Goal: Navigation & Orientation: Find specific page/section

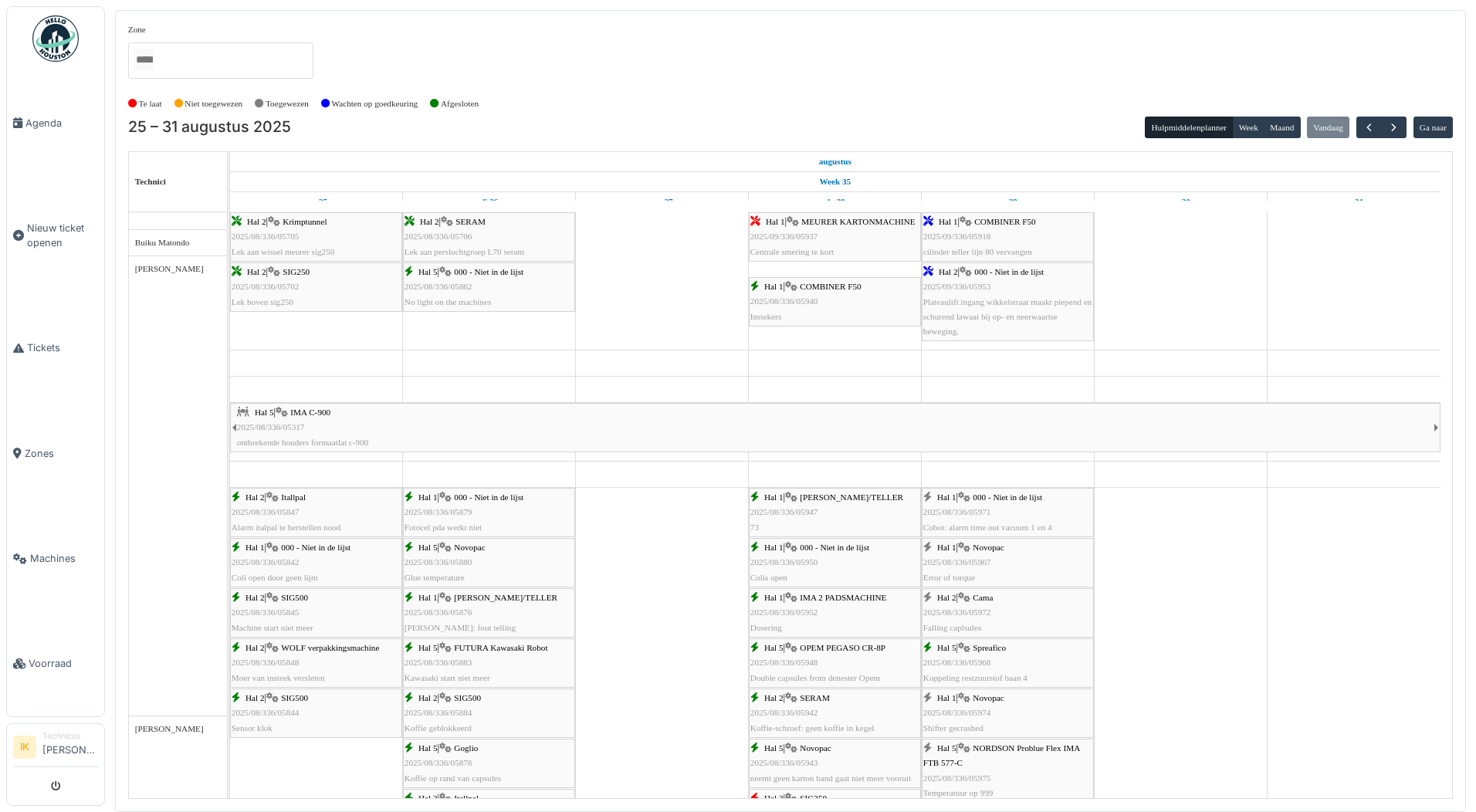
scroll to position [231, 0]
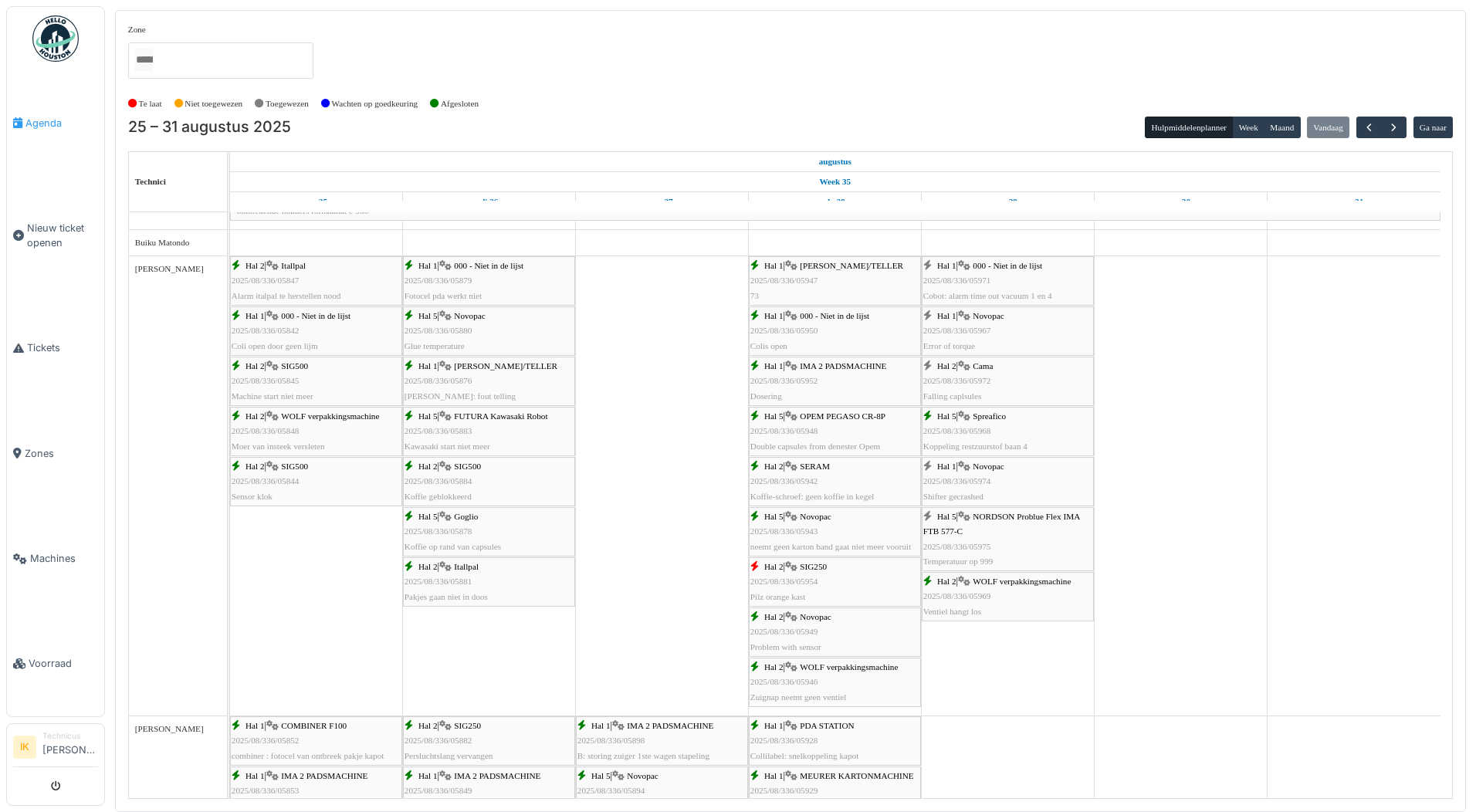
click at [46, 119] on span "Agenda" at bounding box center [62, 123] width 73 height 15
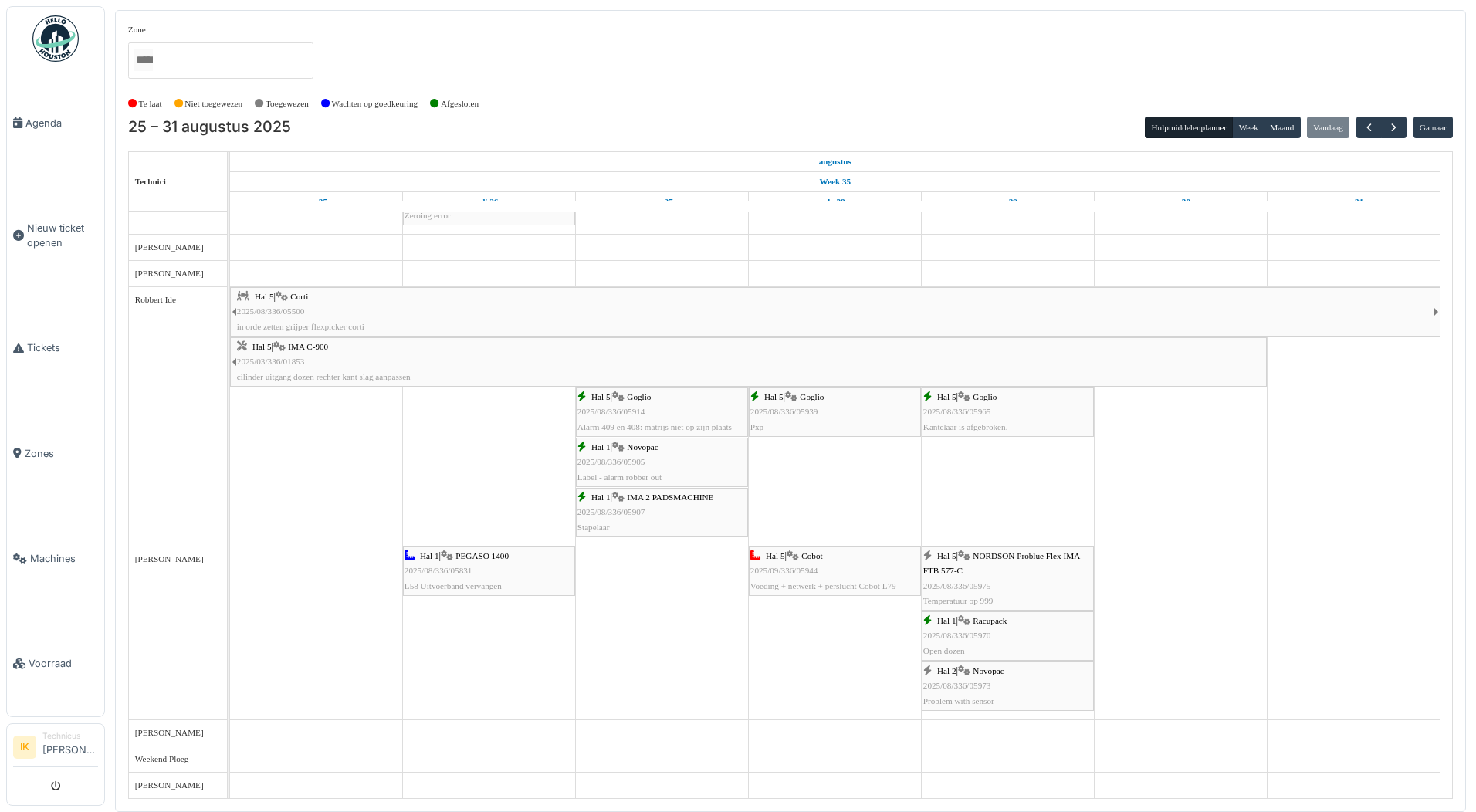
click at [995, 690] on div "Hal 2 | Novopac 2025/08/336/05973 Problem with sensor" at bounding box center [1007, 686] width 169 height 45
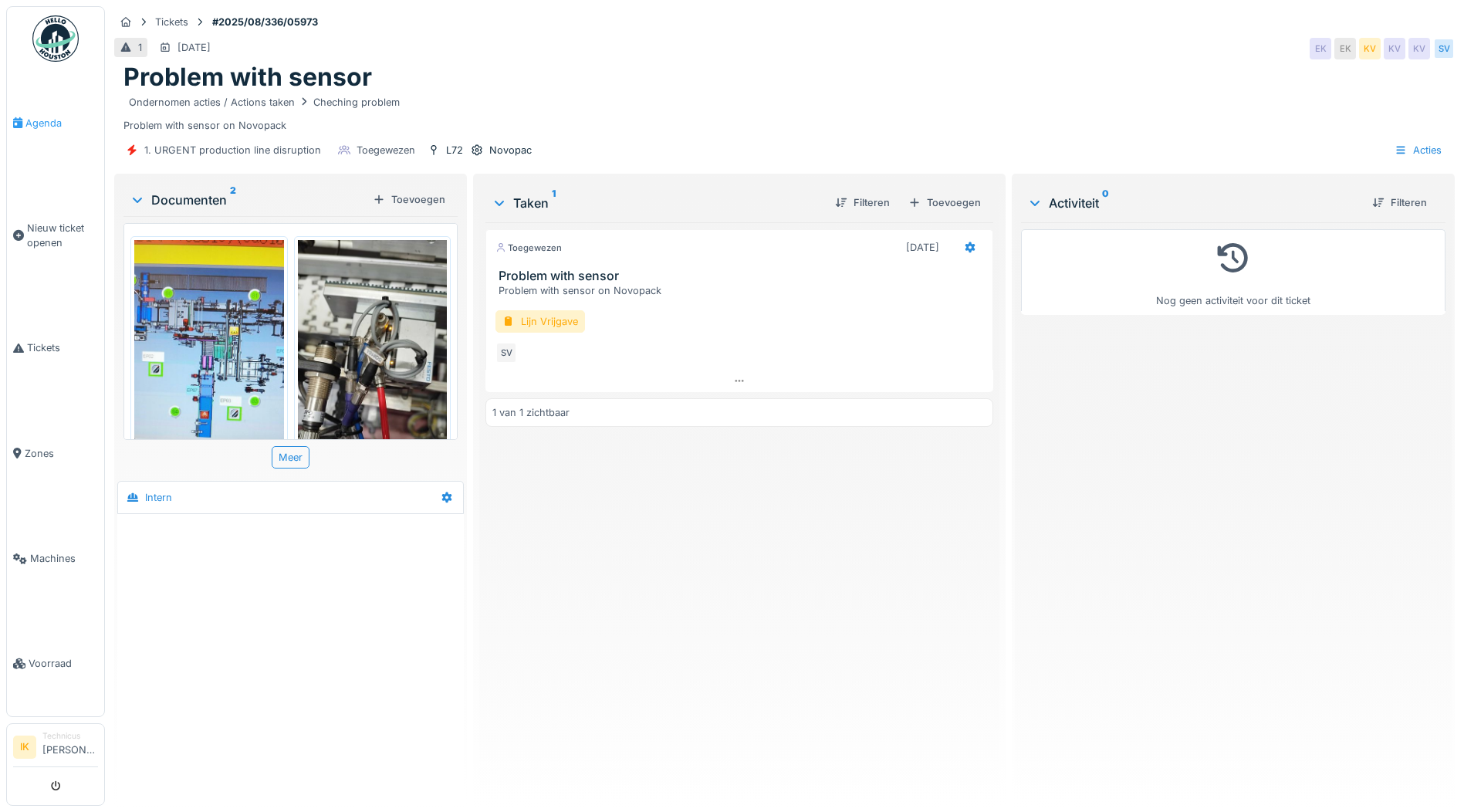
click at [45, 119] on span "Agenda" at bounding box center [62, 123] width 73 height 15
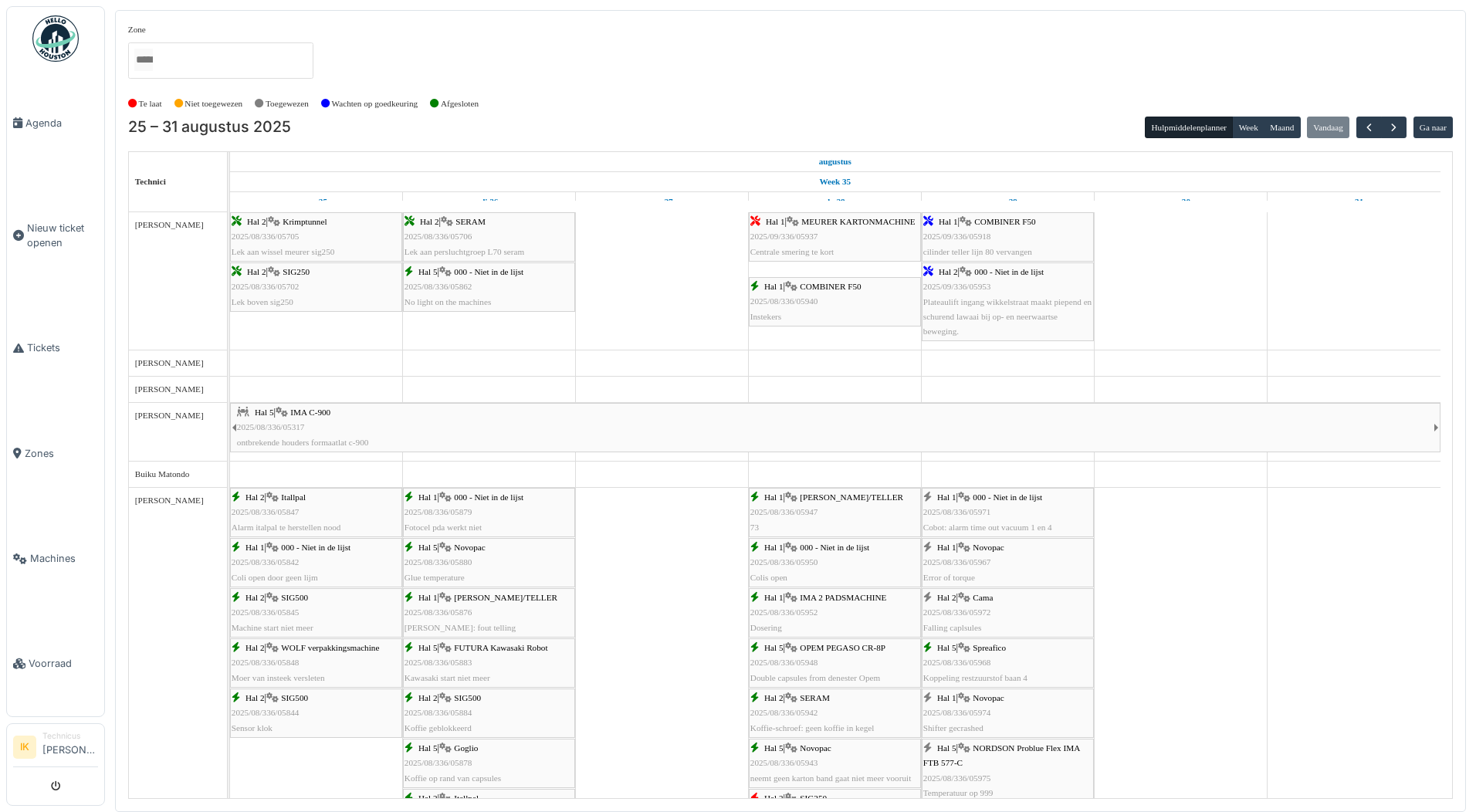
click at [429, 427] on div "Hal 5 | IMA C-900 2025/08/336/05317 ontbrekende houders formaatlat c-900" at bounding box center [835, 427] width 1196 height 45
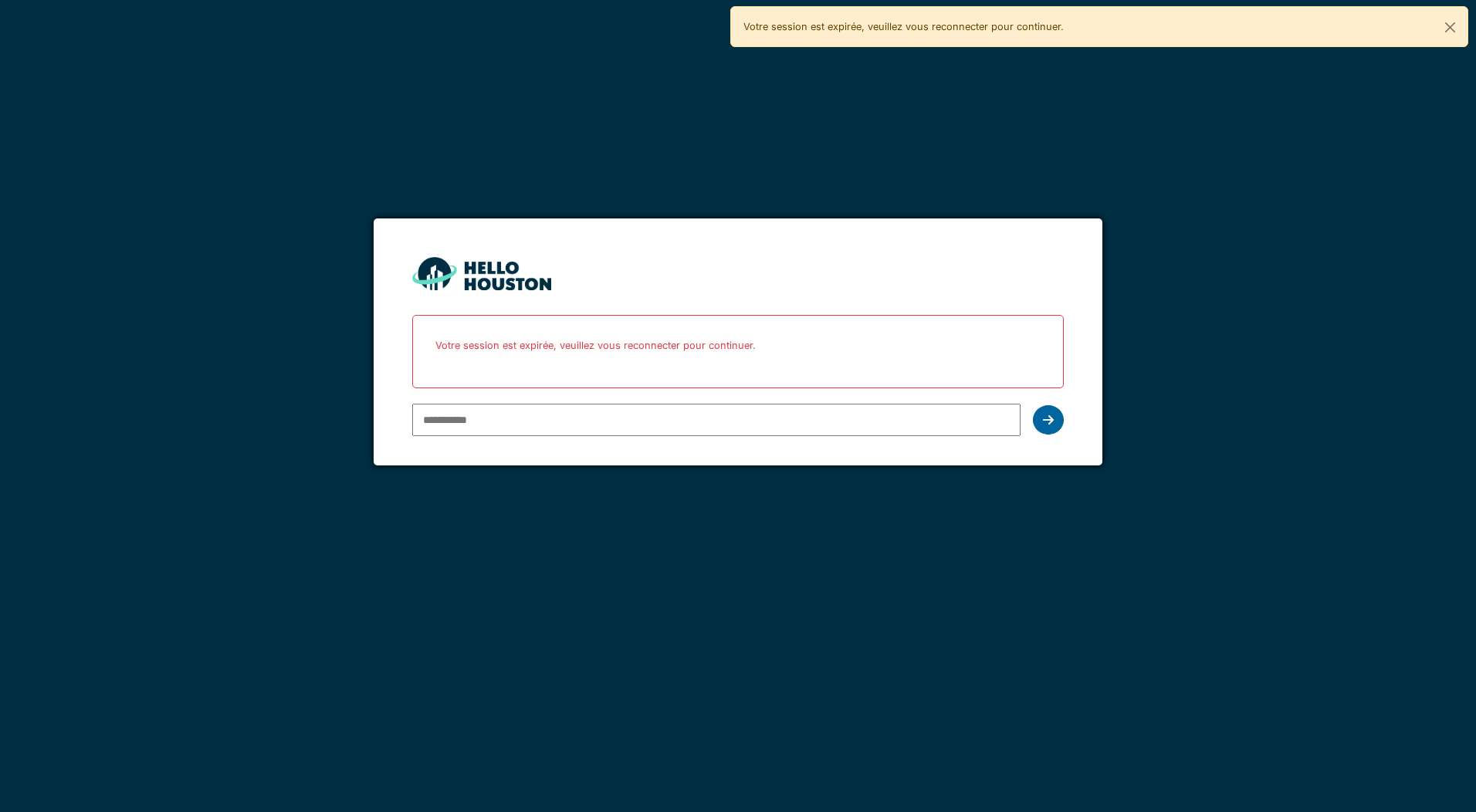
type input "**********"
click at [1050, 419] on icon at bounding box center [1048, 419] width 11 height 12
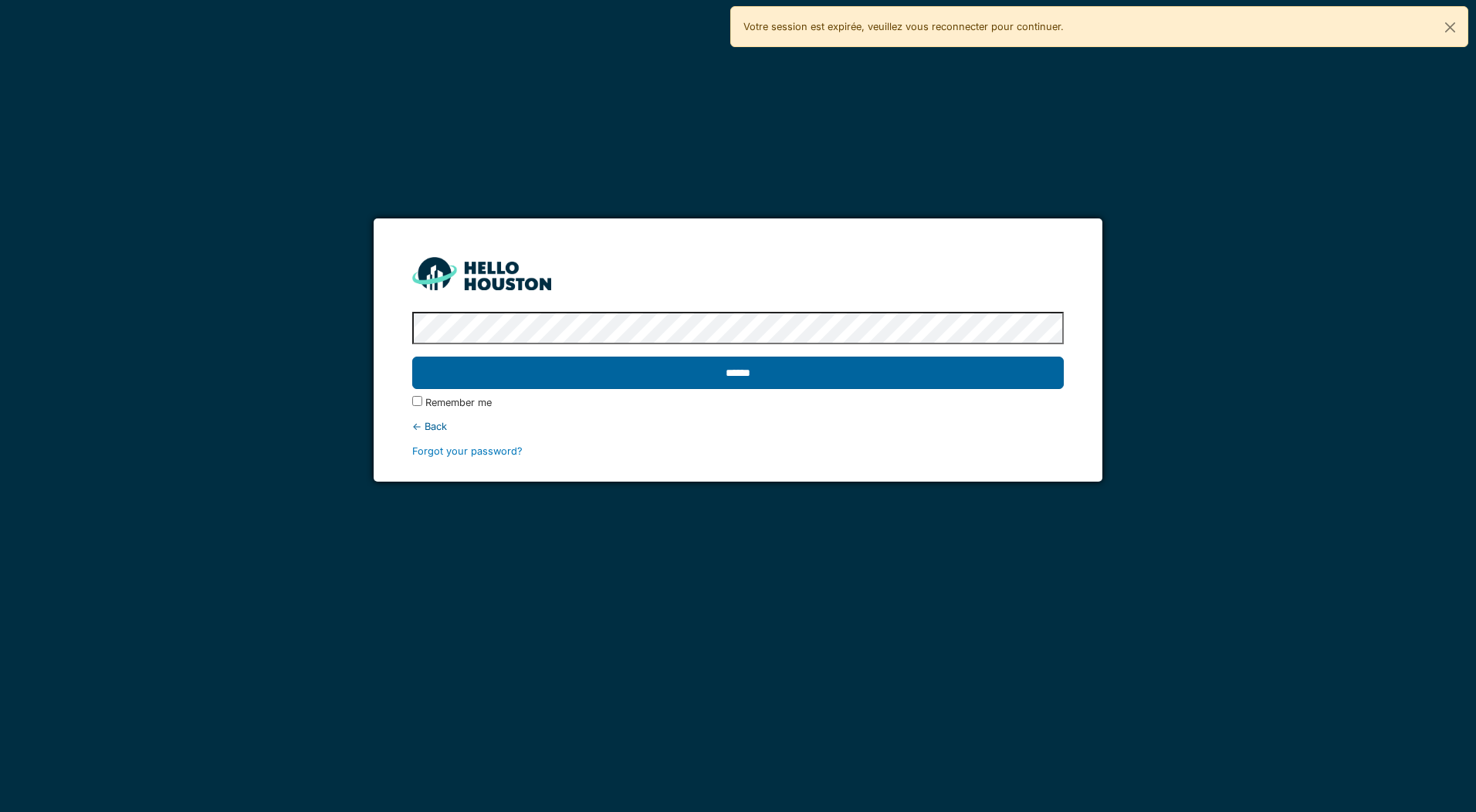
click at [456, 373] on input "******" at bounding box center [737, 372] width 651 height 33
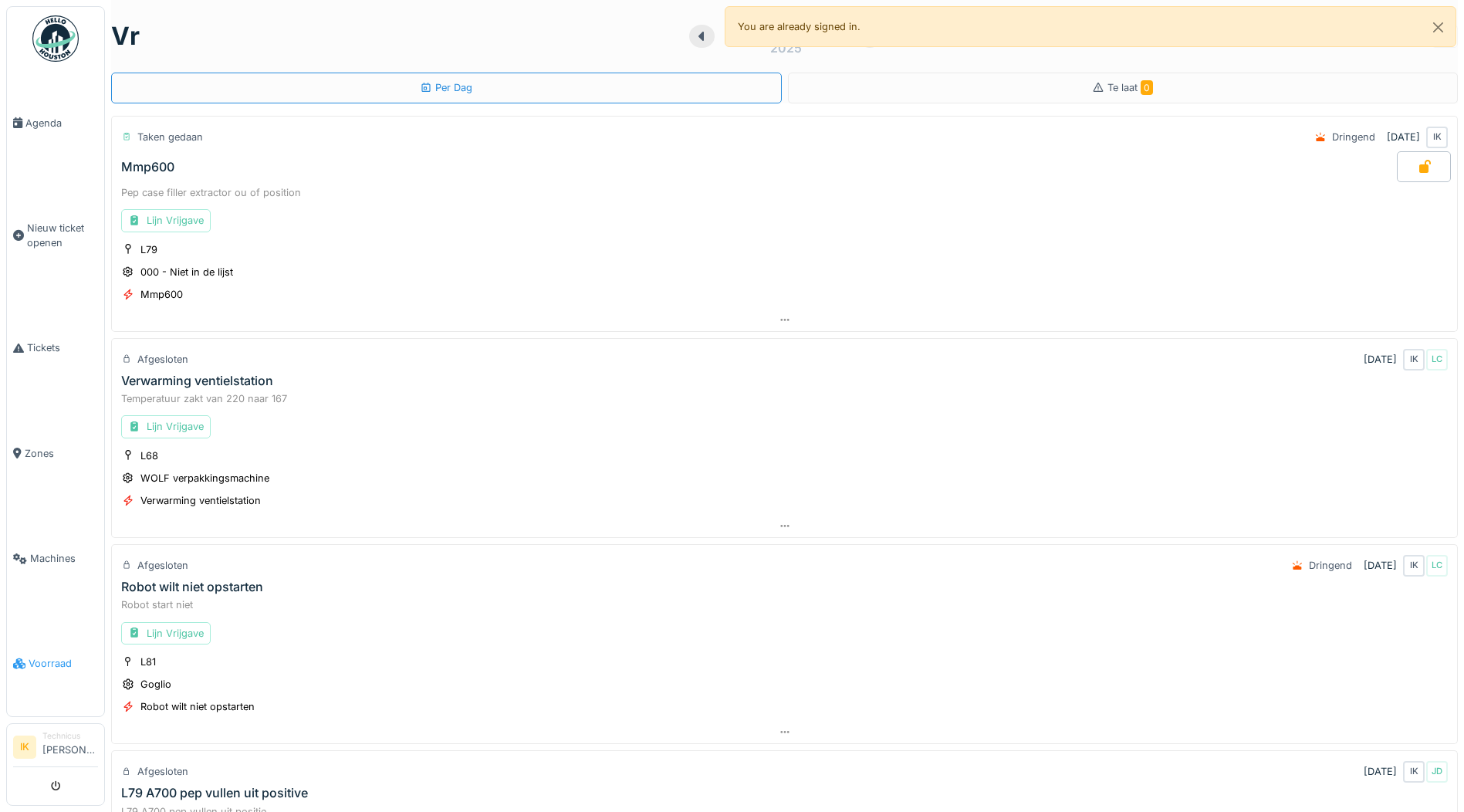
click at [48, 656] on span "Voorraad" at bounding box center [63, 664] width 69 height 15
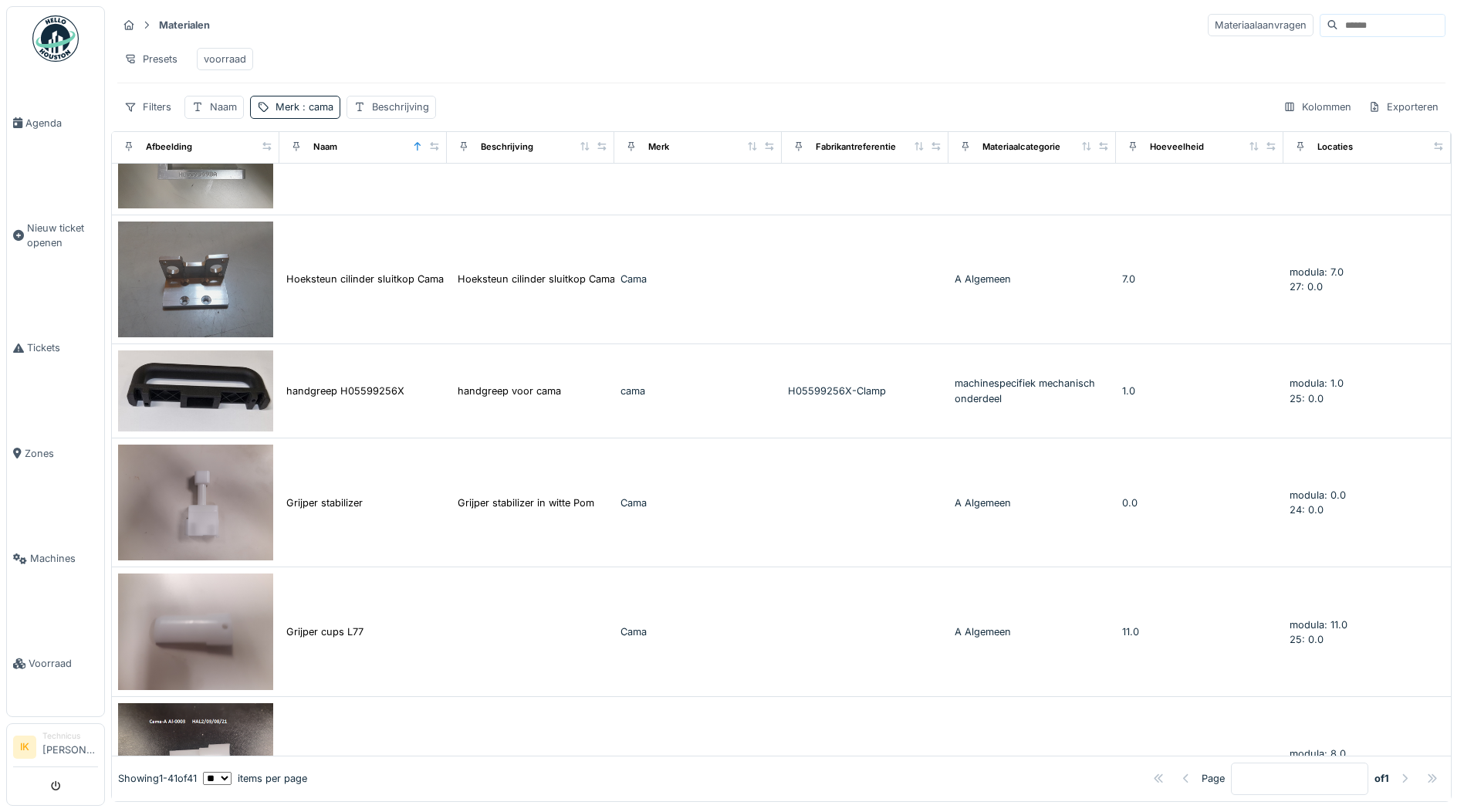
scroll to position [3472, 0]
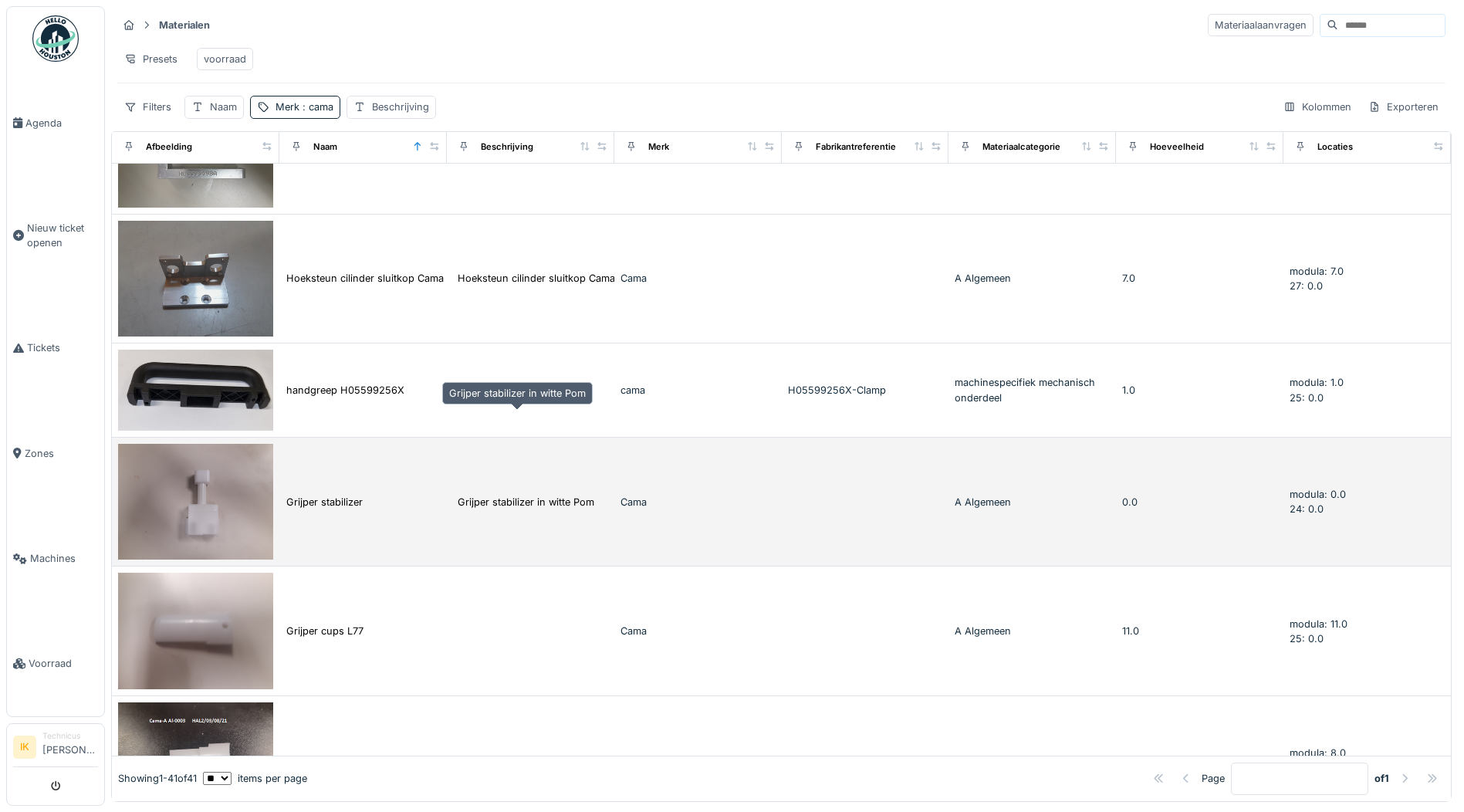
click at [551, 495] on div "Grijper stabilizer in witte Pom" at bounding box center [526, 502] width 136 height 15
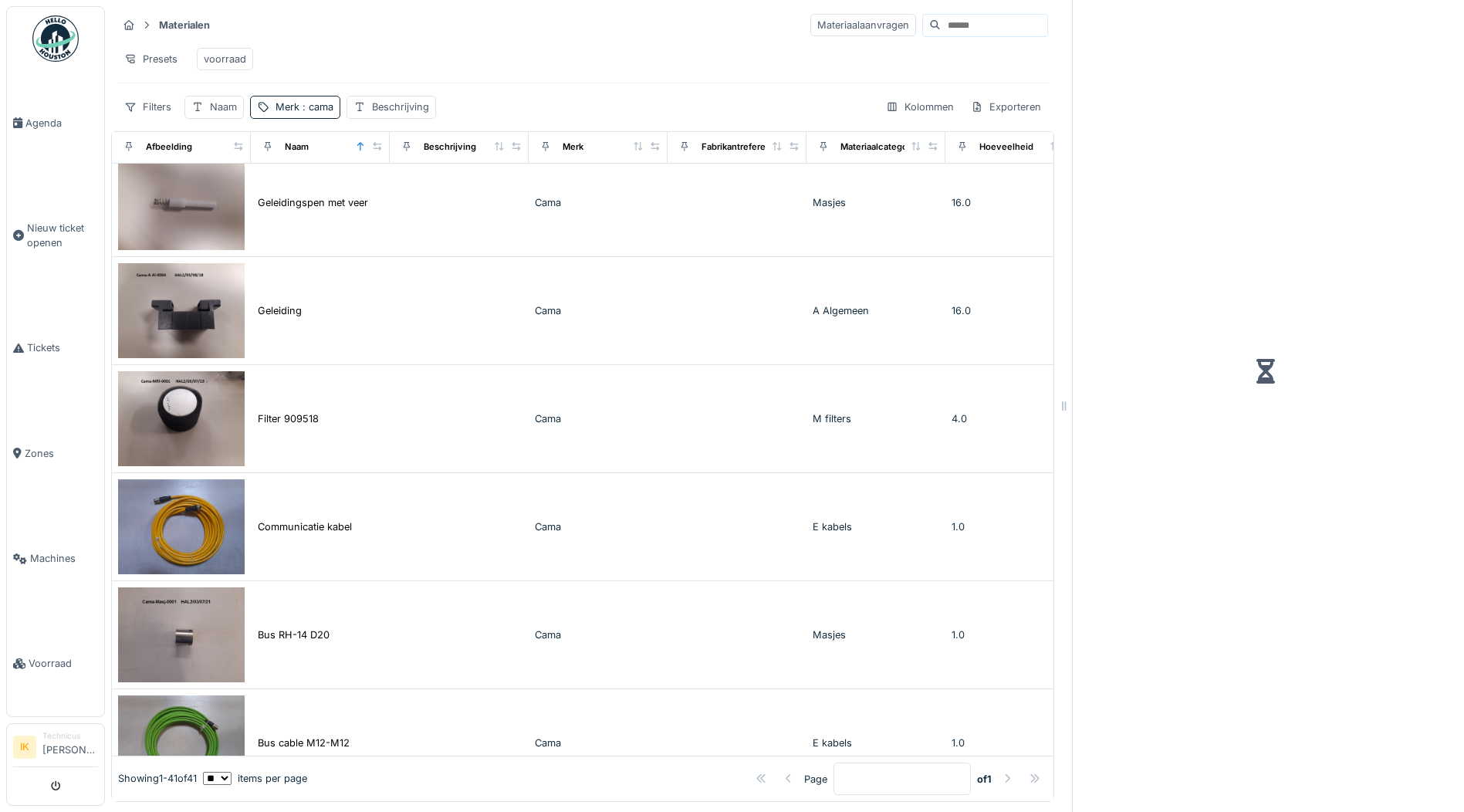
scroll to position [2984, 0]
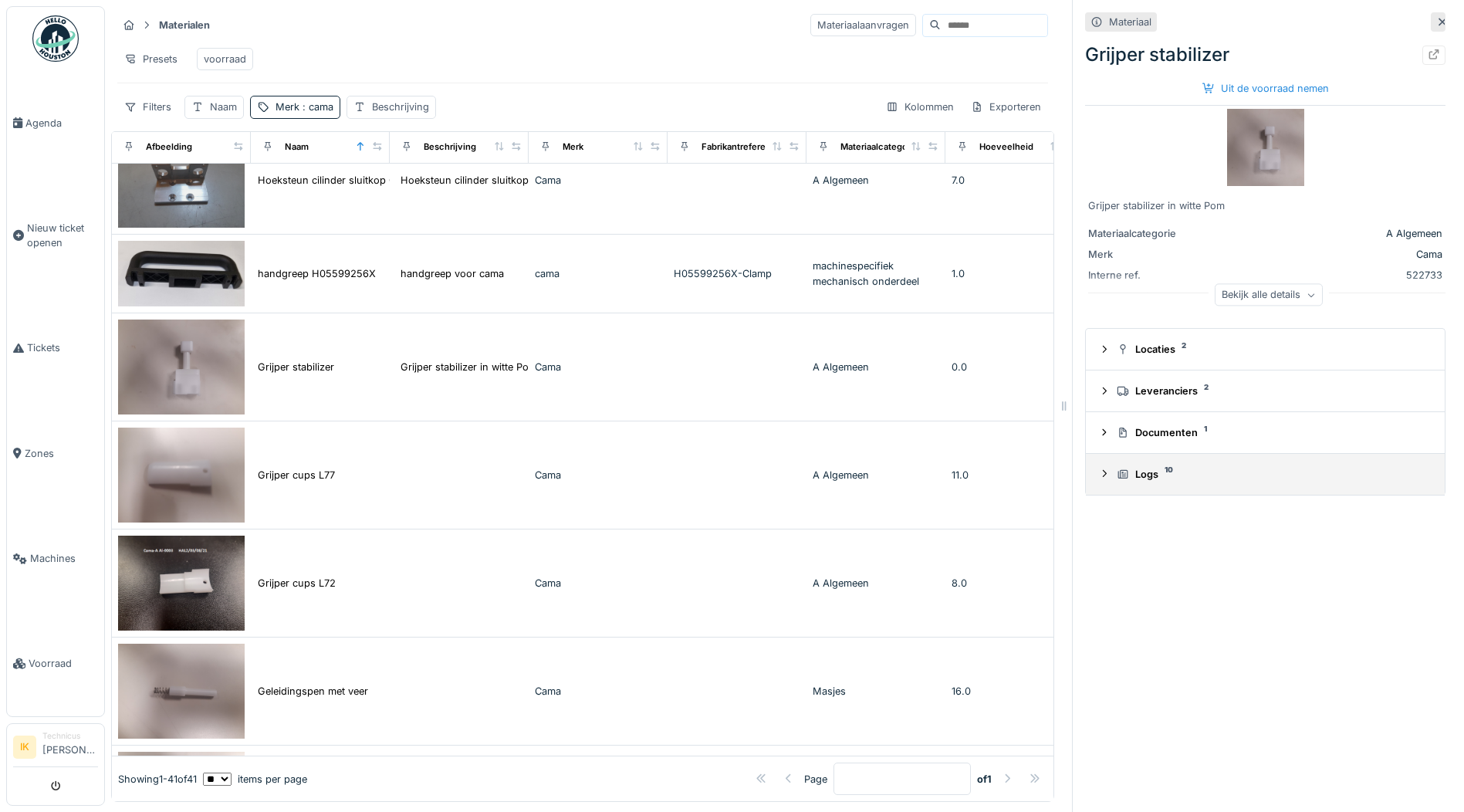
click at [1129, 477] on div "Logs 10" at bounding box center [1271, 474] width 309 height 15
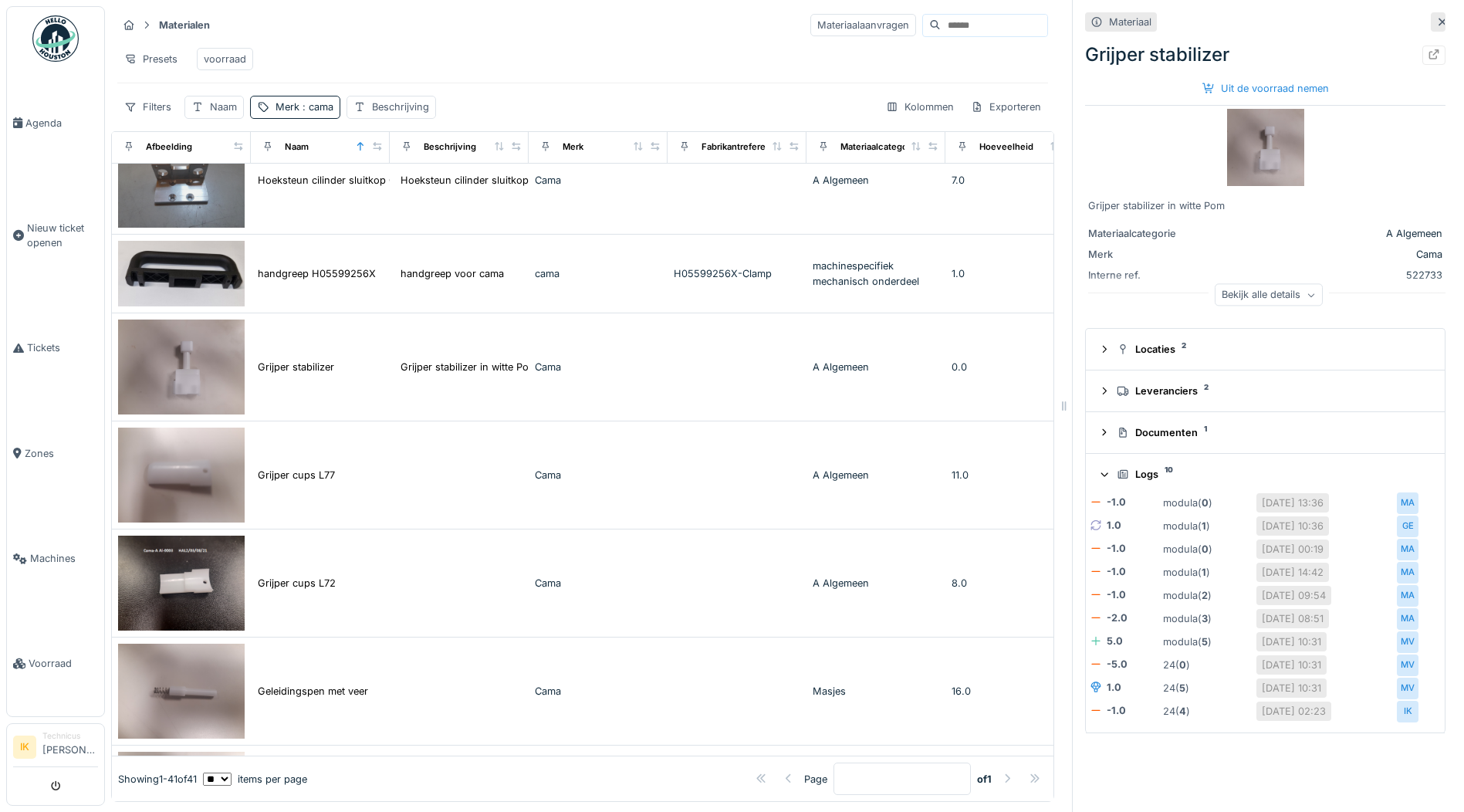
scroll to position [11, 0]
click at [1100, 468] on icon at bounding box center [1105, 473] width 10 height 12
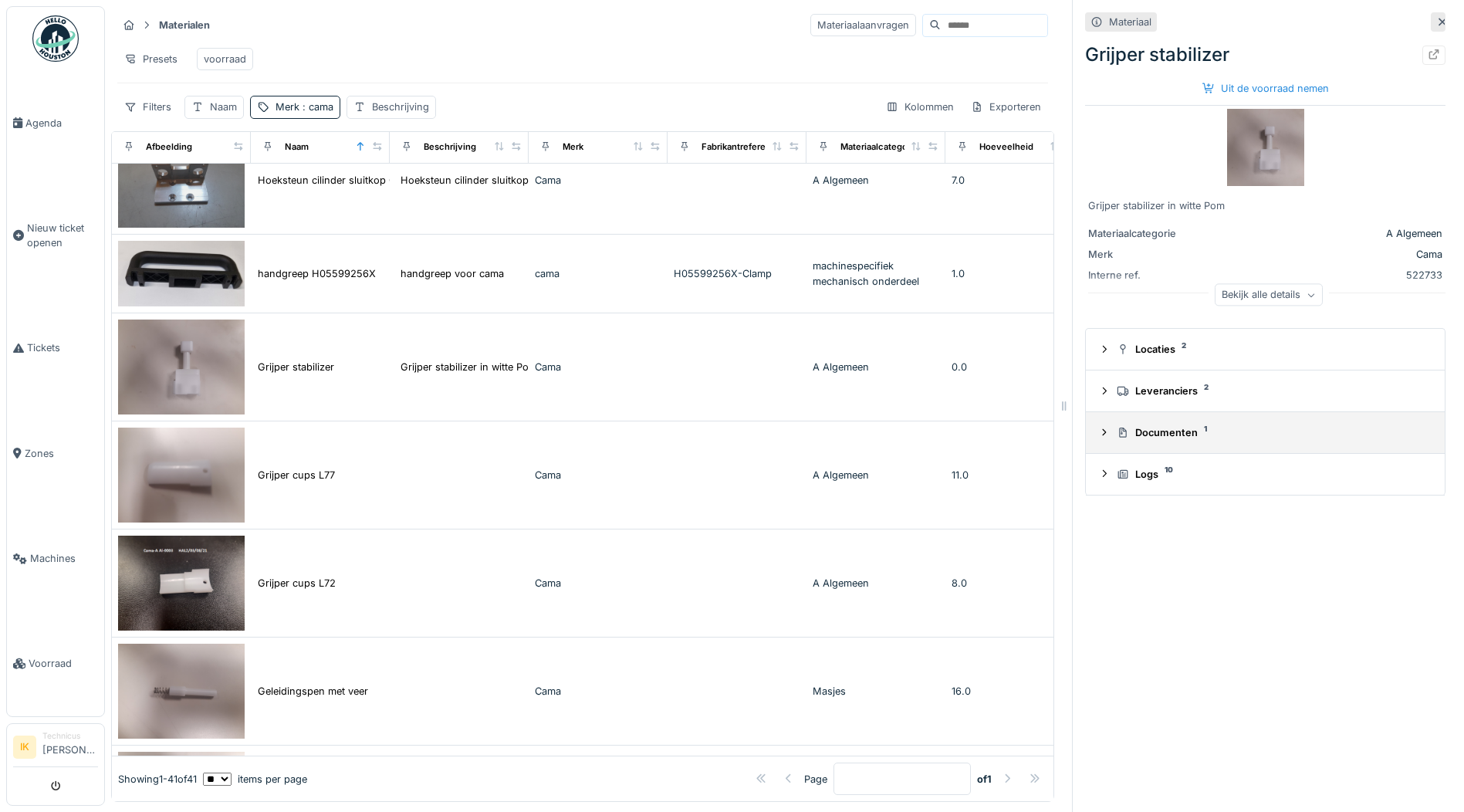
click at [1103, 428] on icon at bounding box center [1105, 431] width 4 height 7
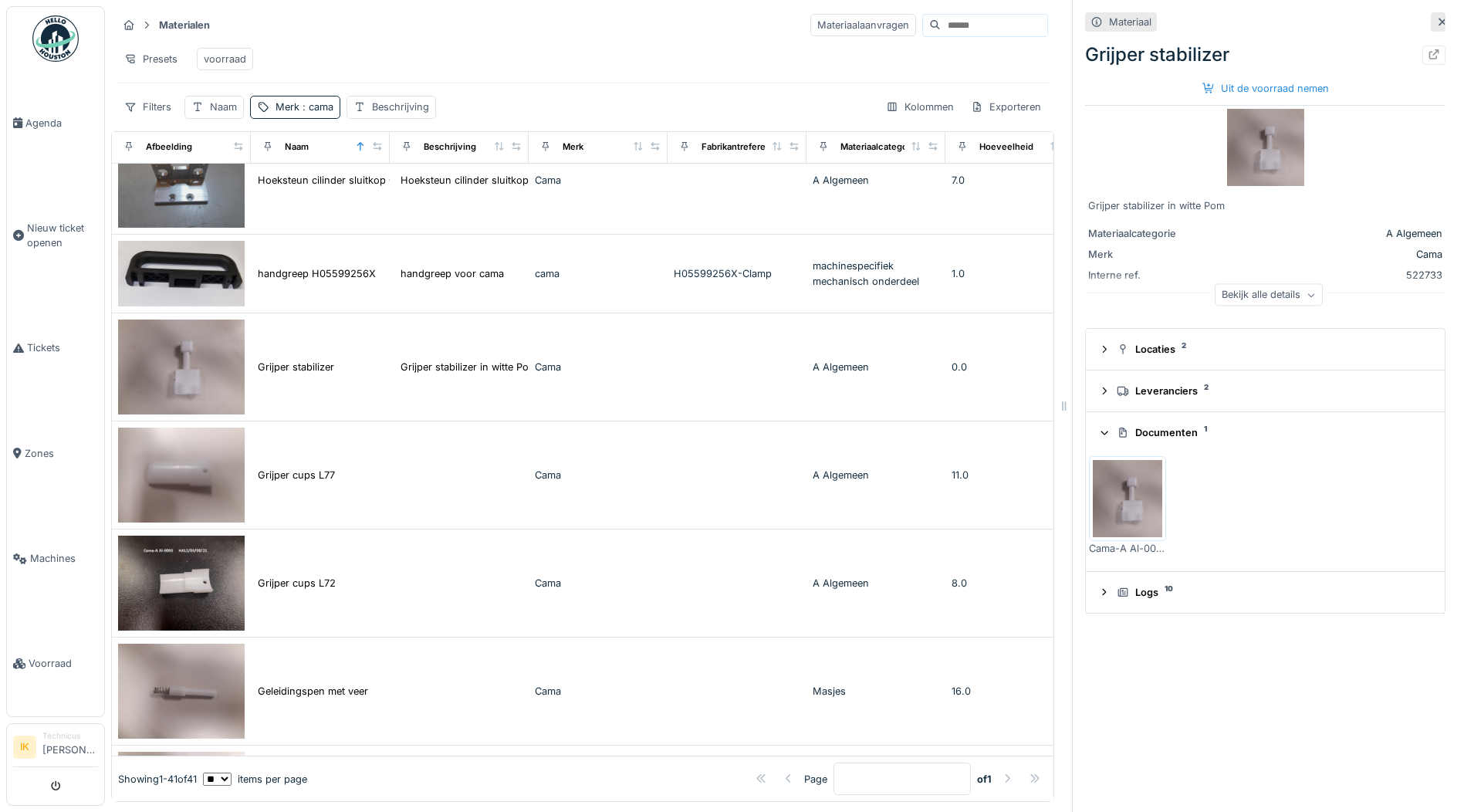
click at [1100, 426] on icon at bounding box center [1105, 431] width 10 height 12
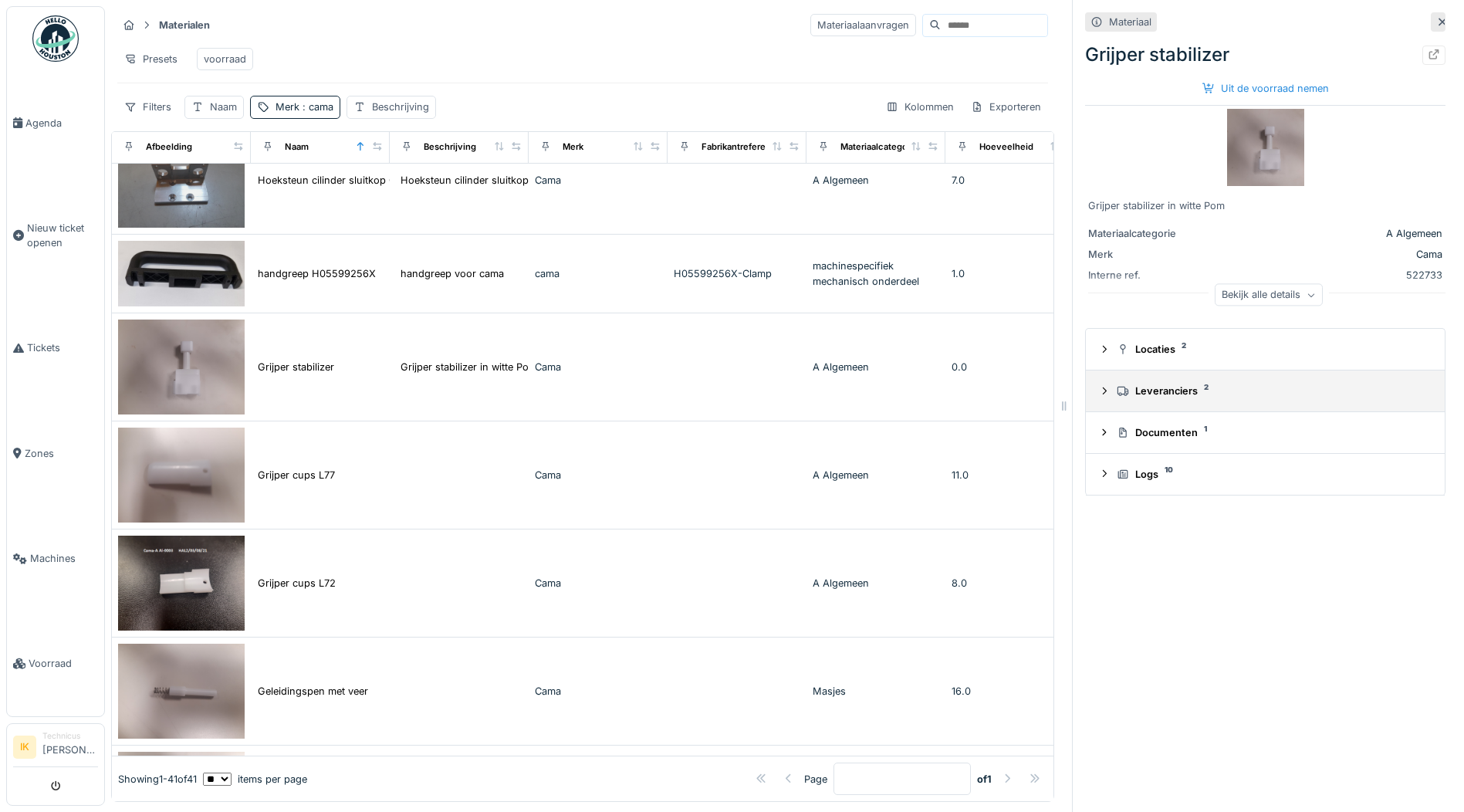
click at [1098, 384] on div at bounding box center [1104, 391] width 12 height 15
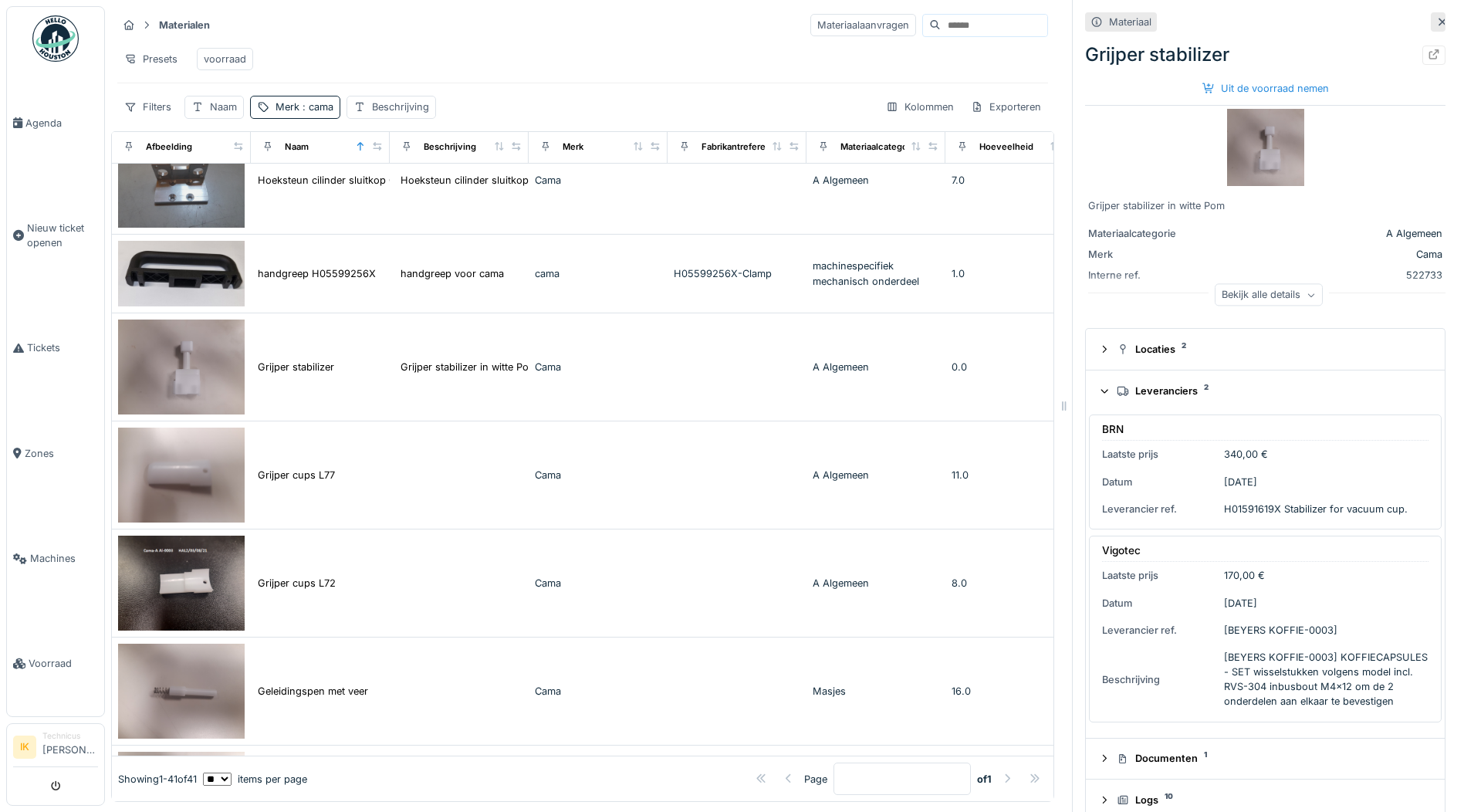
scroll to position [0, 0]
click at [1100, 392] on icon at bounding box center [1105, 390] width 10 height 12
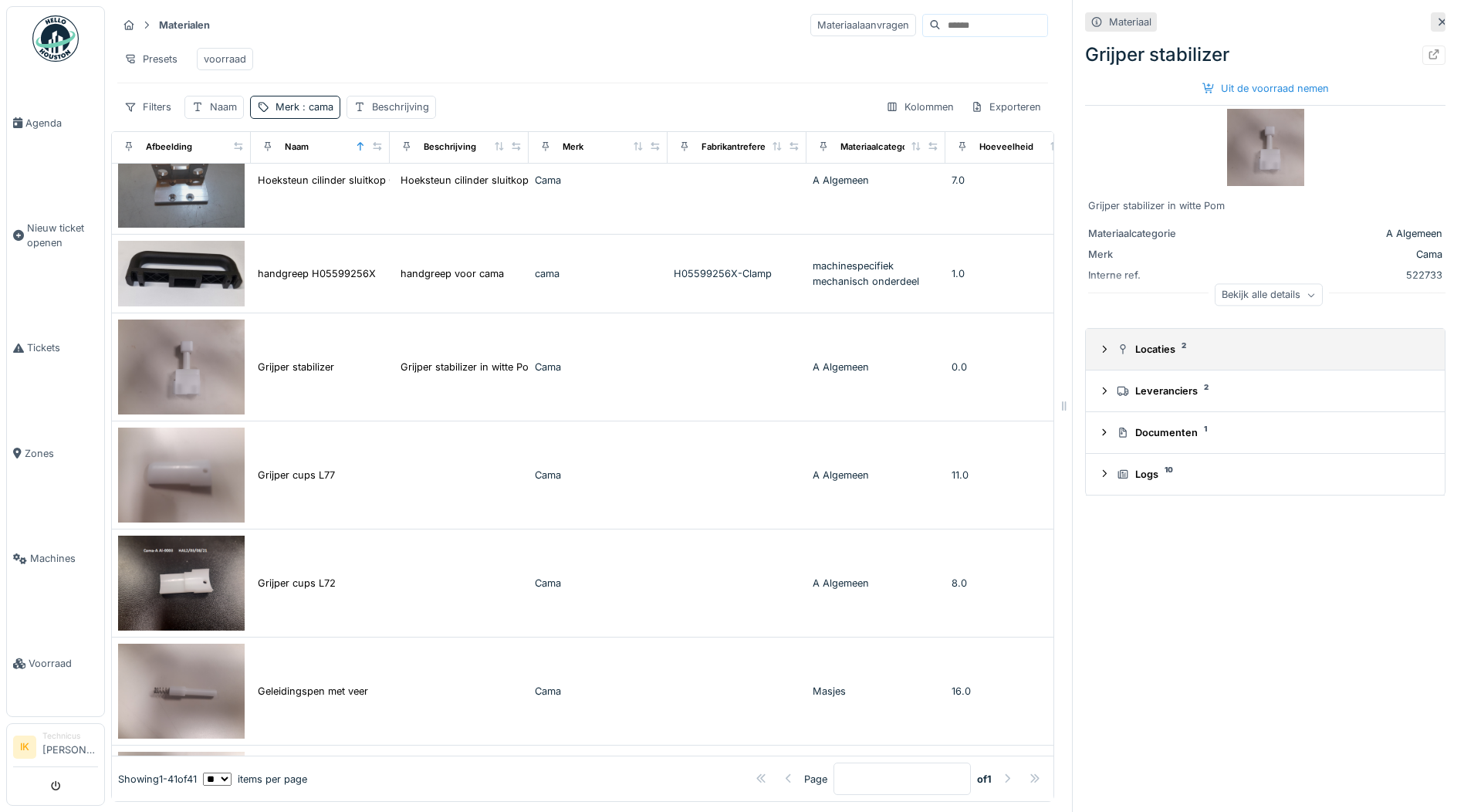
click at [1098, 349] on icon at bounding box center [1104, 349] width 12 height 10
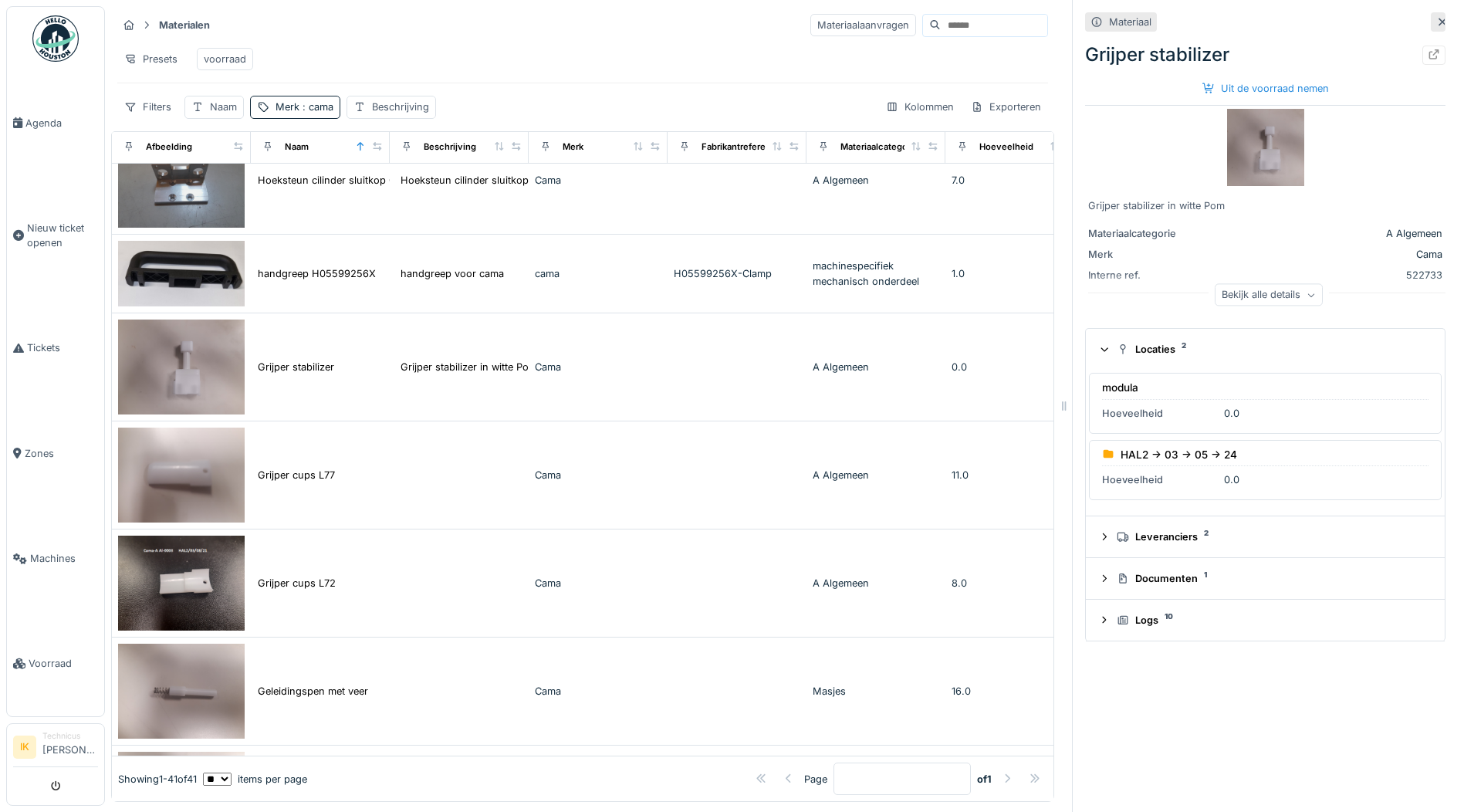
click at [1100, 349] on icon at bounding box center [1105, 349] width 10 height 12
click at [1307, 299] on icon at bounding box center [1312, 295] width 9 height 7
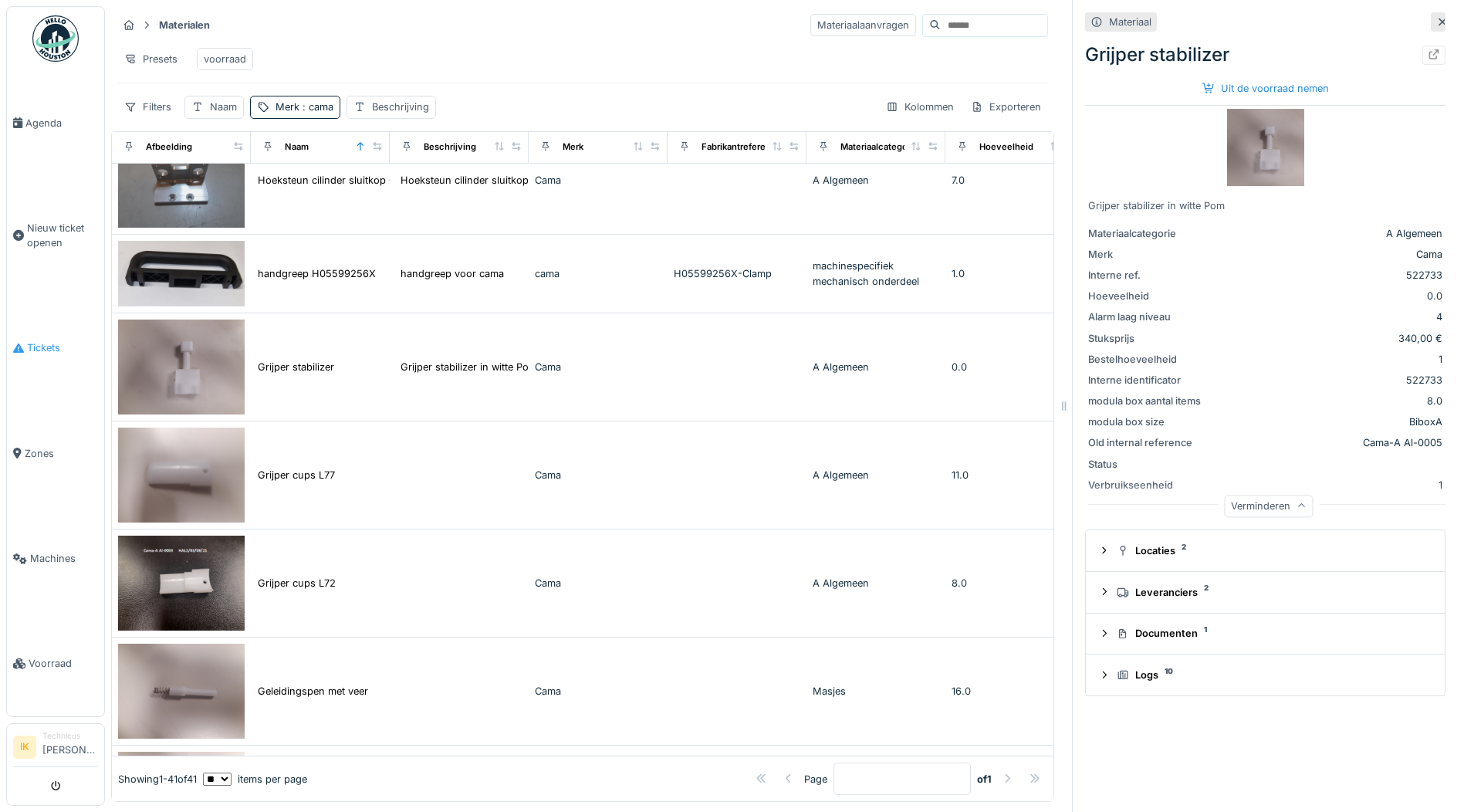
click at [47, 341] on span "Tickets" at bounding box center [63, 348] width 71 height 15
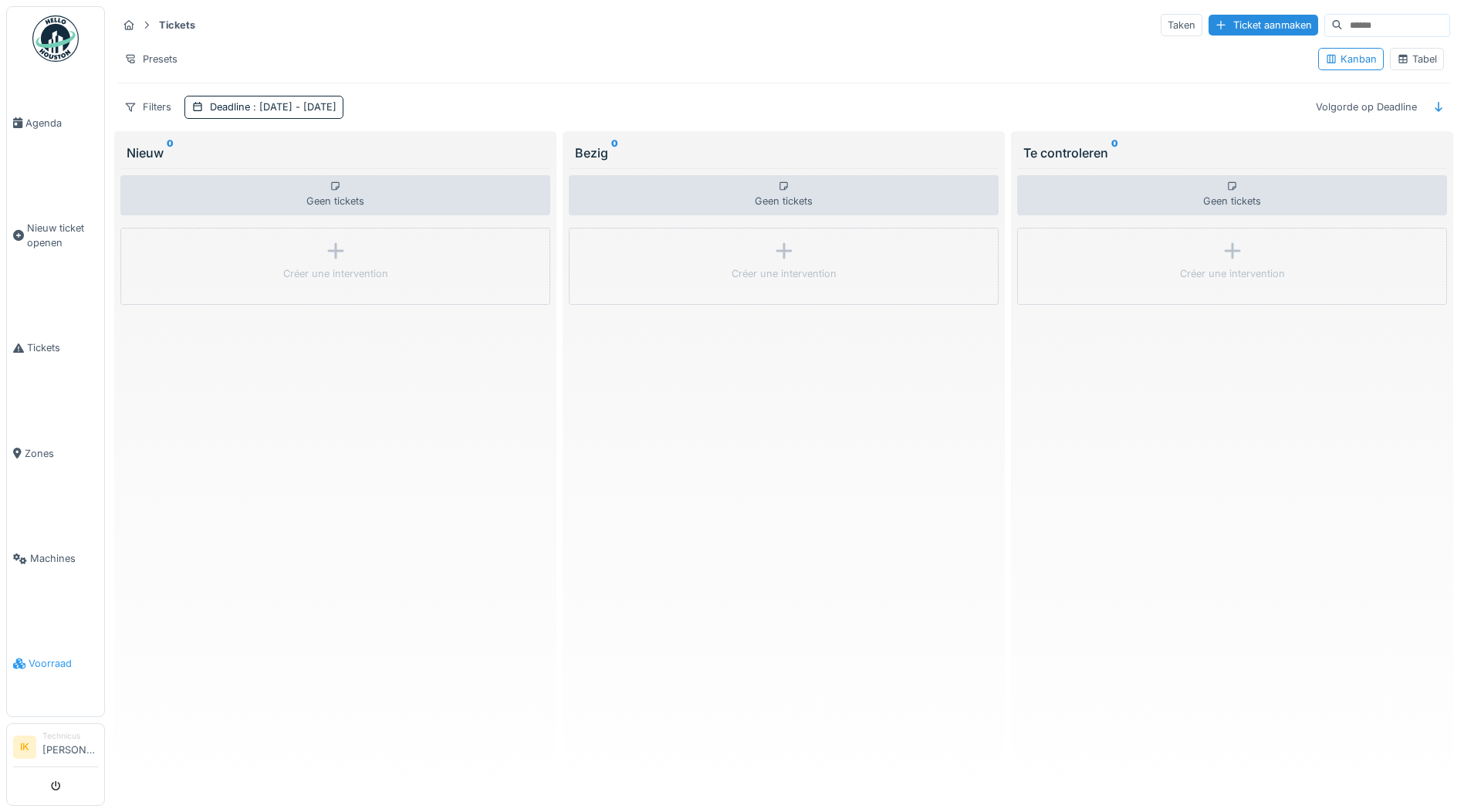
click at [47, 656] on span "Voorraad" at bounding box center [63, 664] width 69 height 15
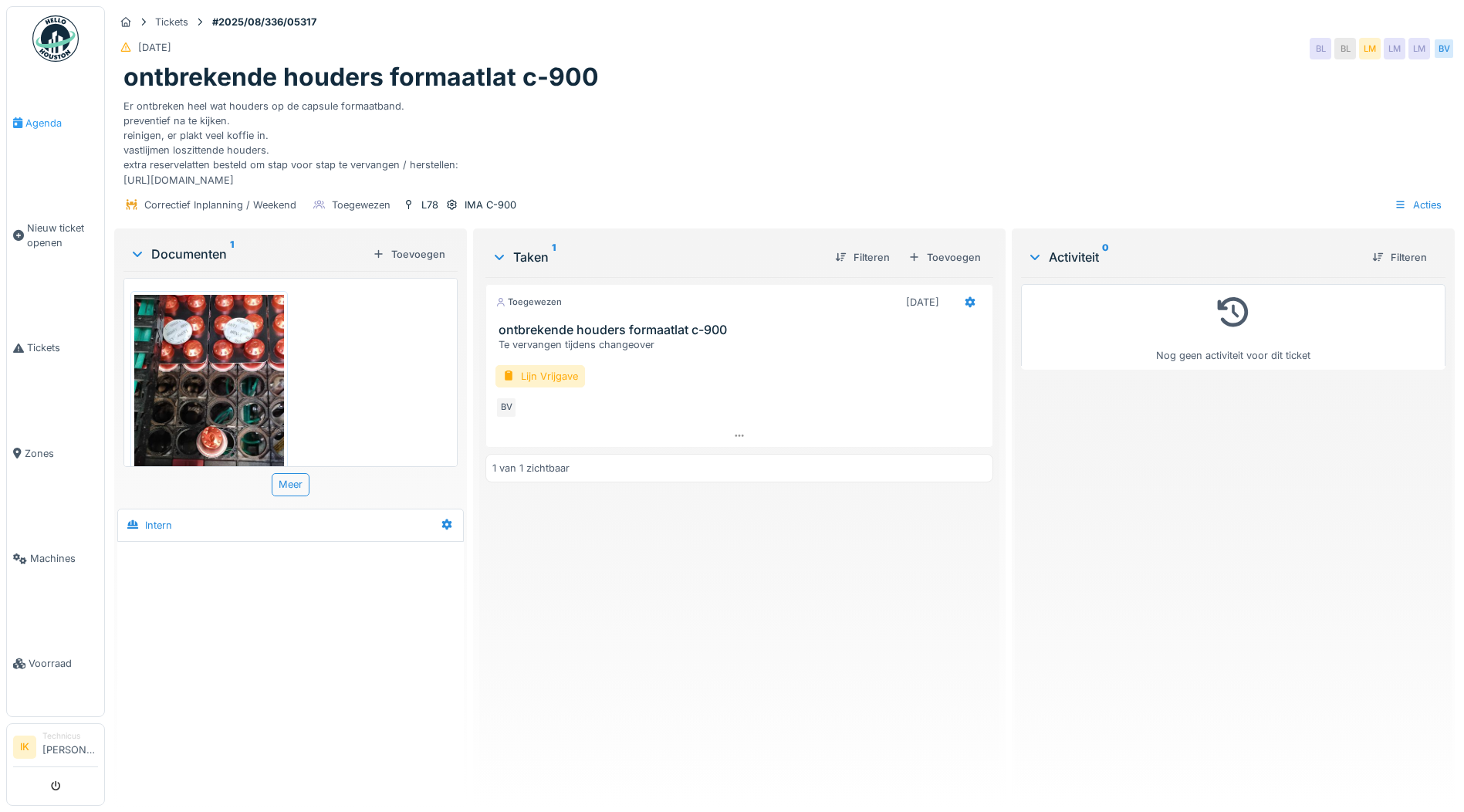
click at [38, 126] on span "Agenda" at bounding box center [62, 123] width 73 height 15
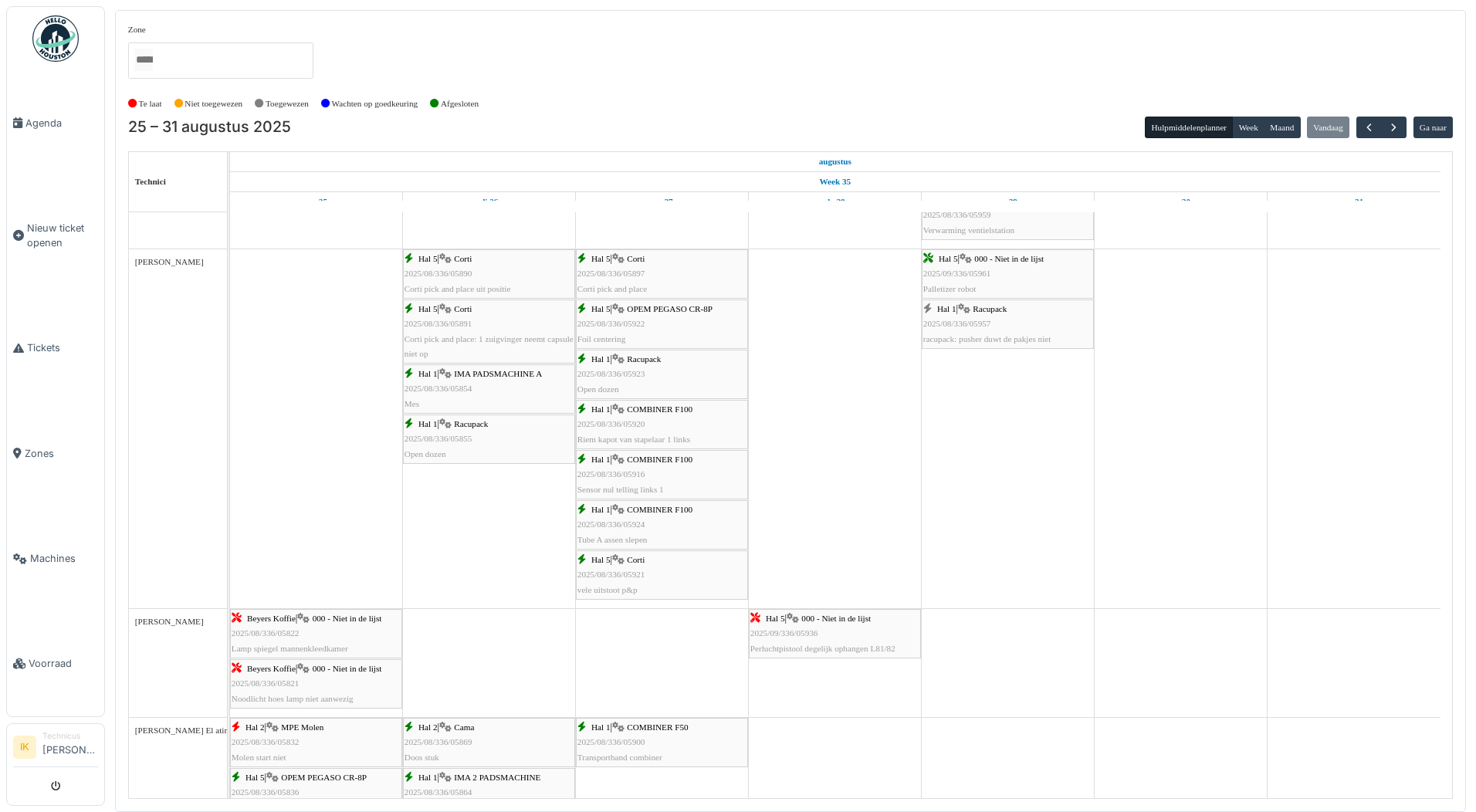
scroll to position [1157, 0]
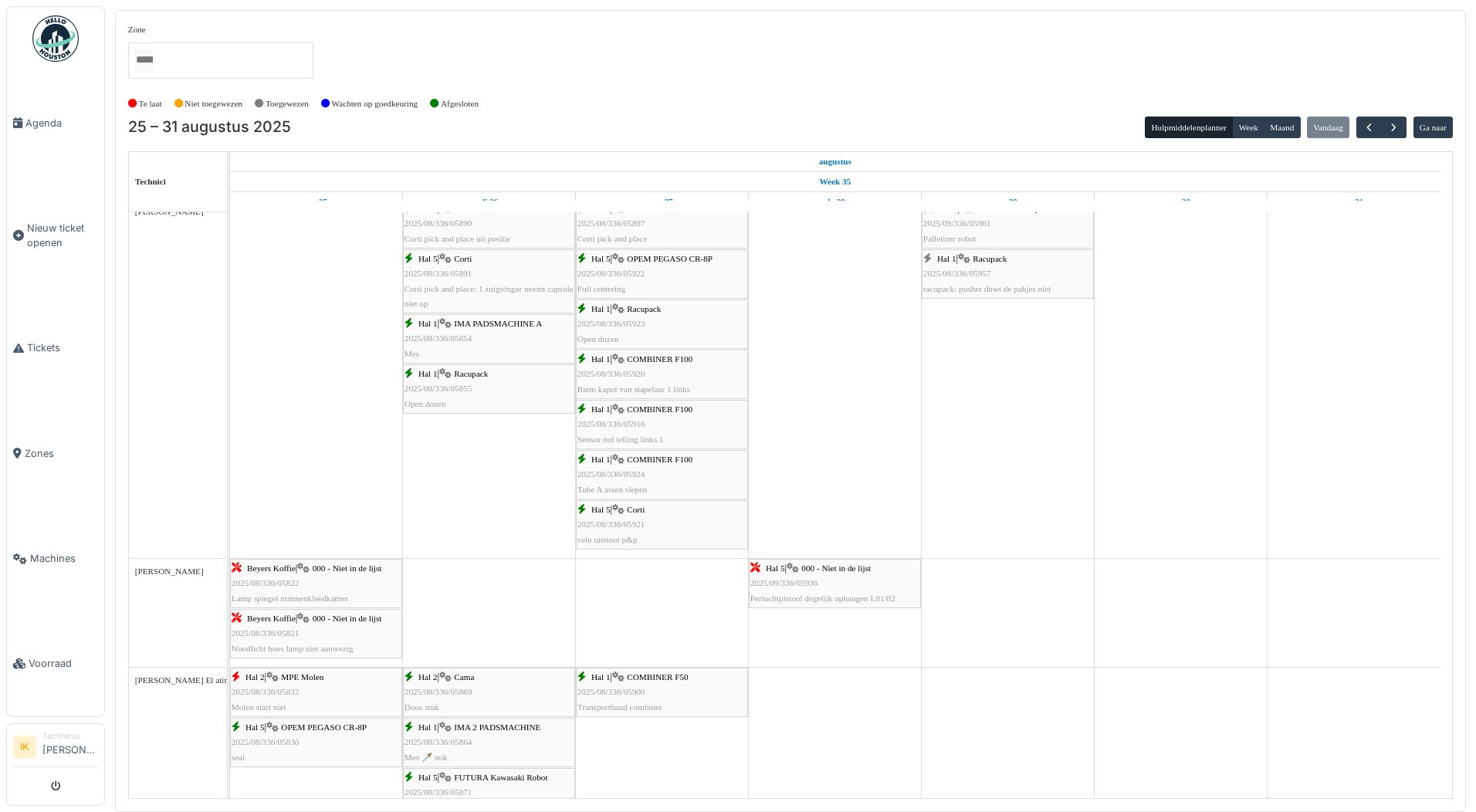
click at [812, 563] on div "Hal 5 | 000 - Niet in de lijst 2025/09/336/05936 Perluchtpistool degelijk ophan…" at bounding box center [834, 583] width 169 height 45
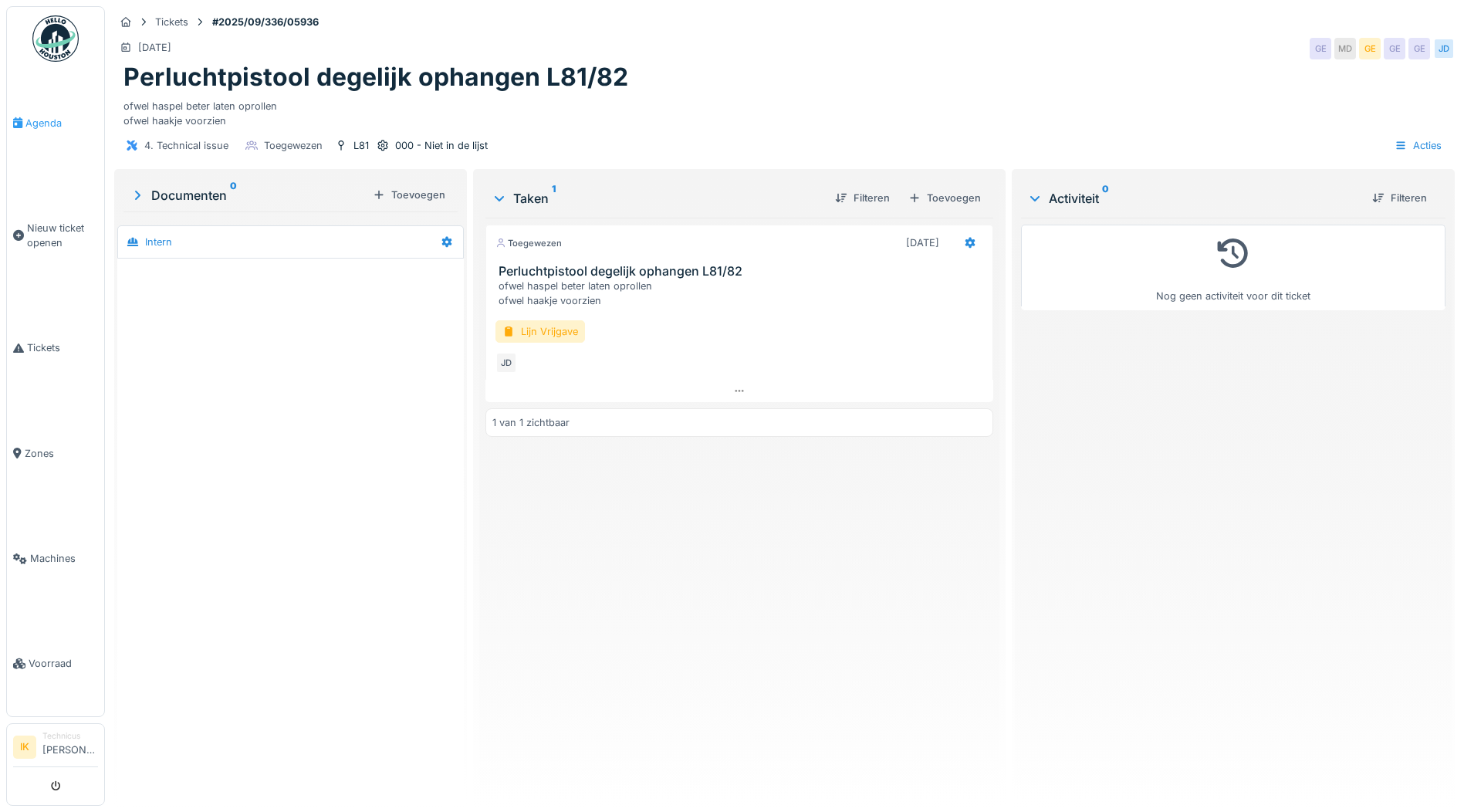
click at [32, 122] on span "Agenda" at bounding box center [62, 123] width 73 height 15
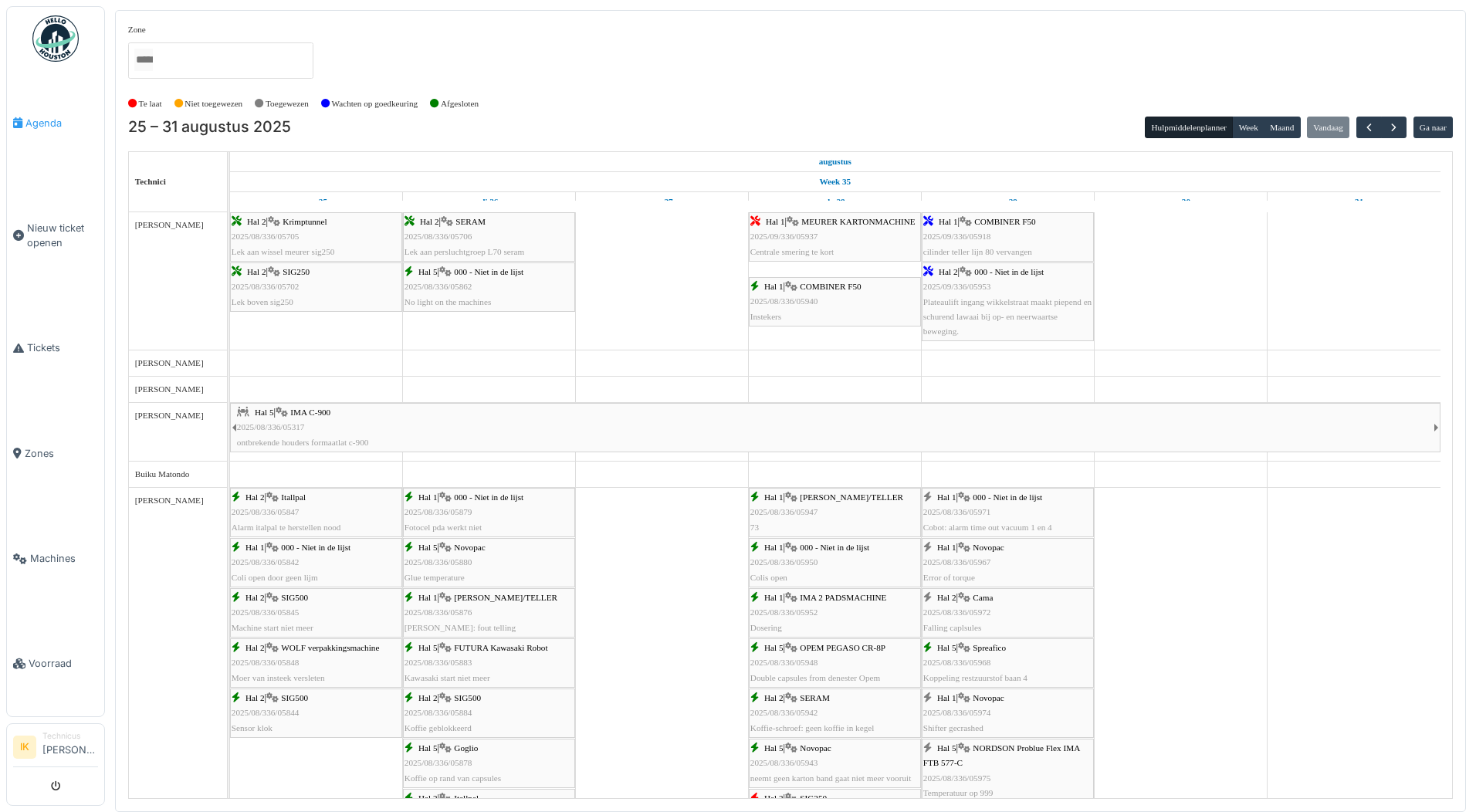
click at [42, 119] on span "Agenda" at bounding box center [62, 123] width 73 height 15
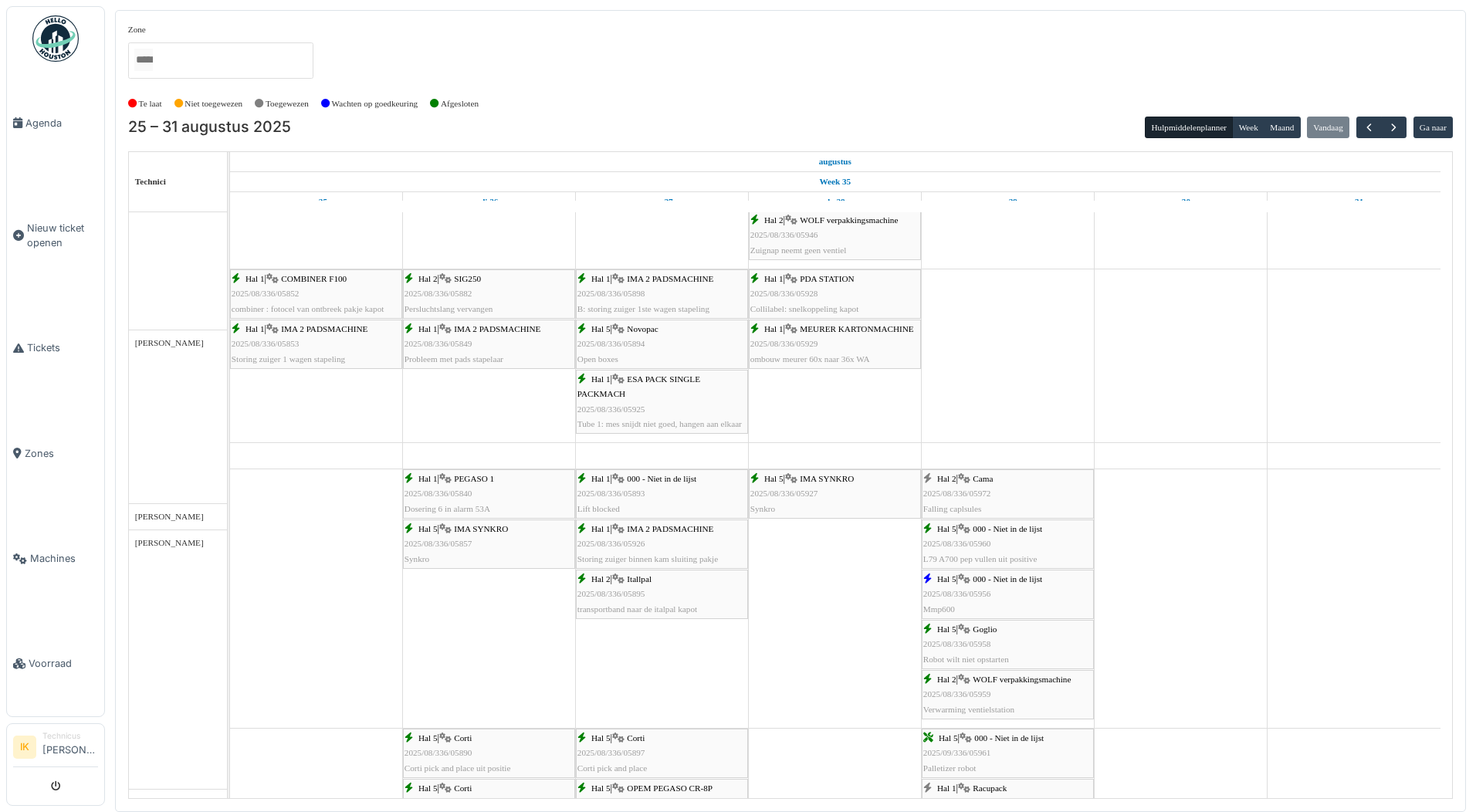
scroll to position [772, 0]
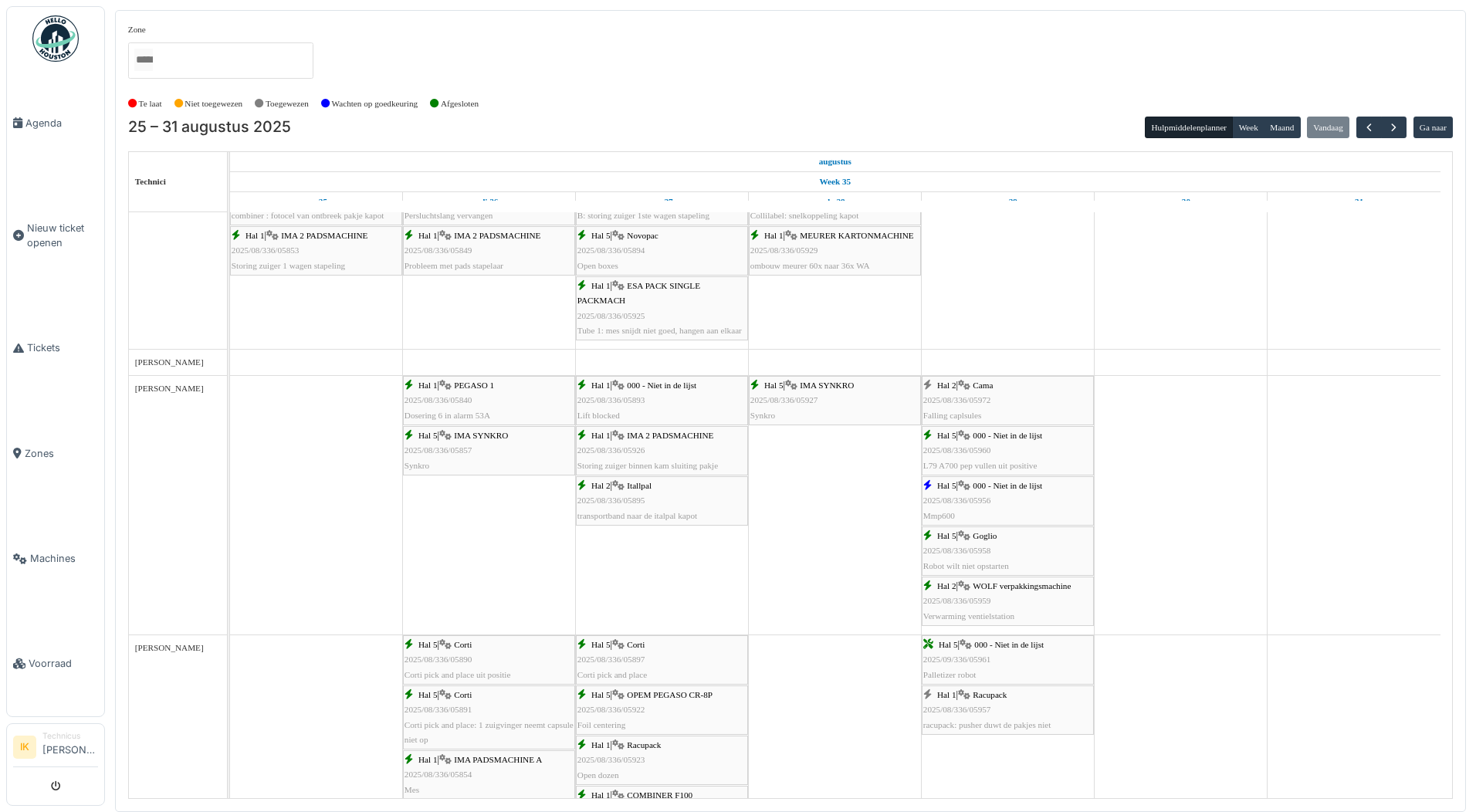
click at [960, 394] on div "Hal 2 | Cama 2025/08/336/05972 Falling caplsules" at bounding box center [1007, 400] width 169 height 45
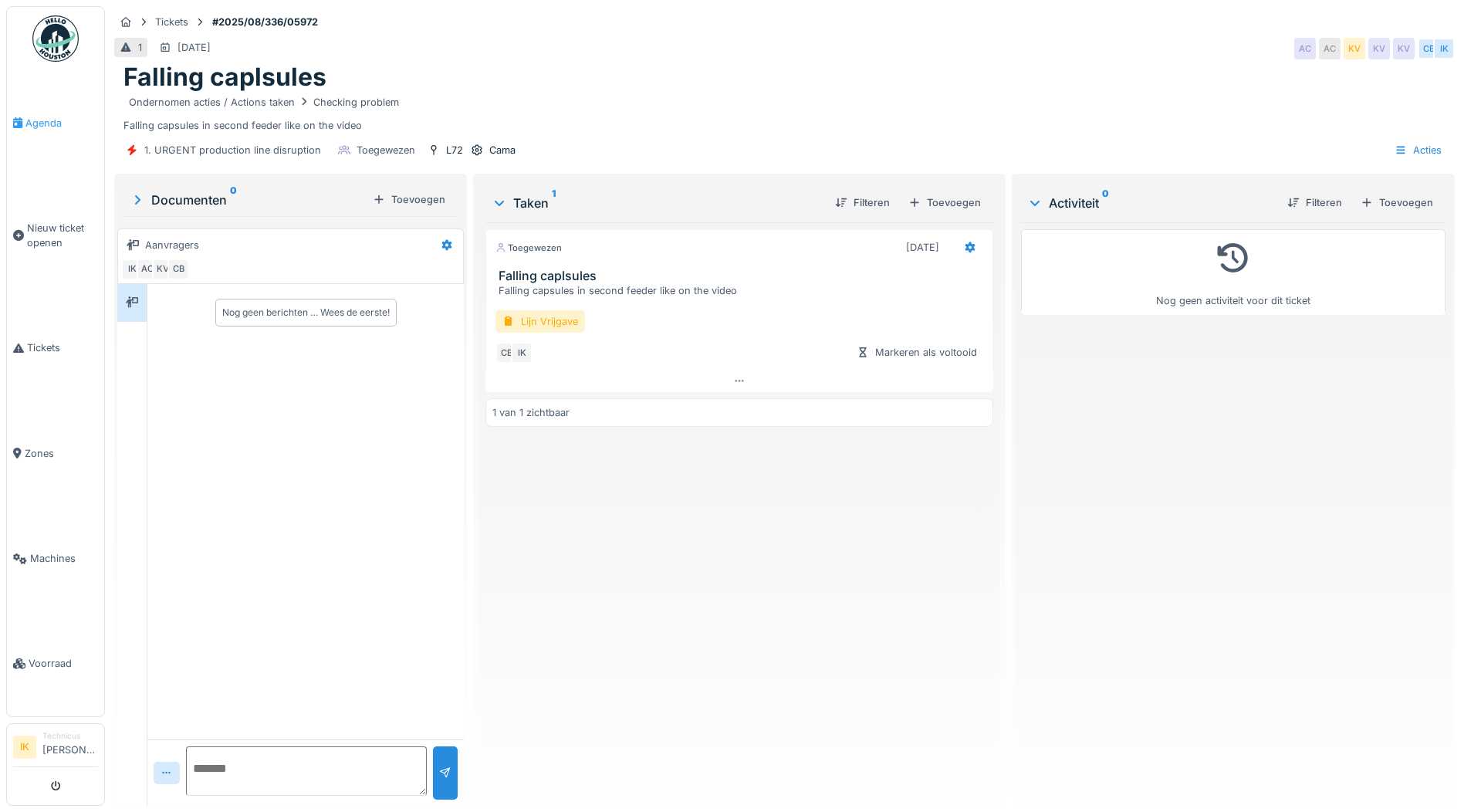
click at [49, 120] on span "Agenda" at bounding box center [62, 123] width 73 height 15
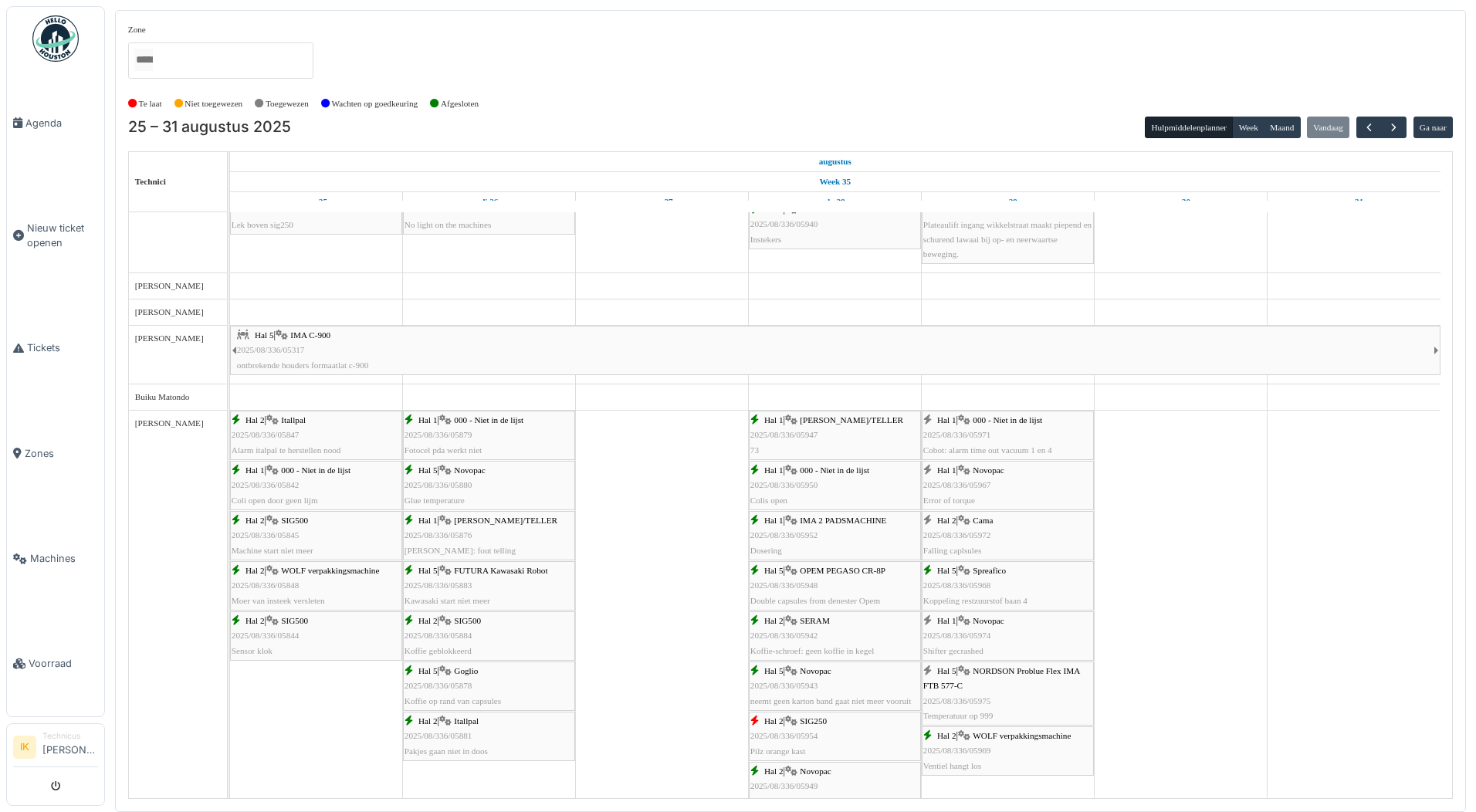
click at [991, 478] on div "Hal 1 | Novopac 2025/08/336/05967 Error of torque" at bounding box center [1007, 485] width 169 height 45
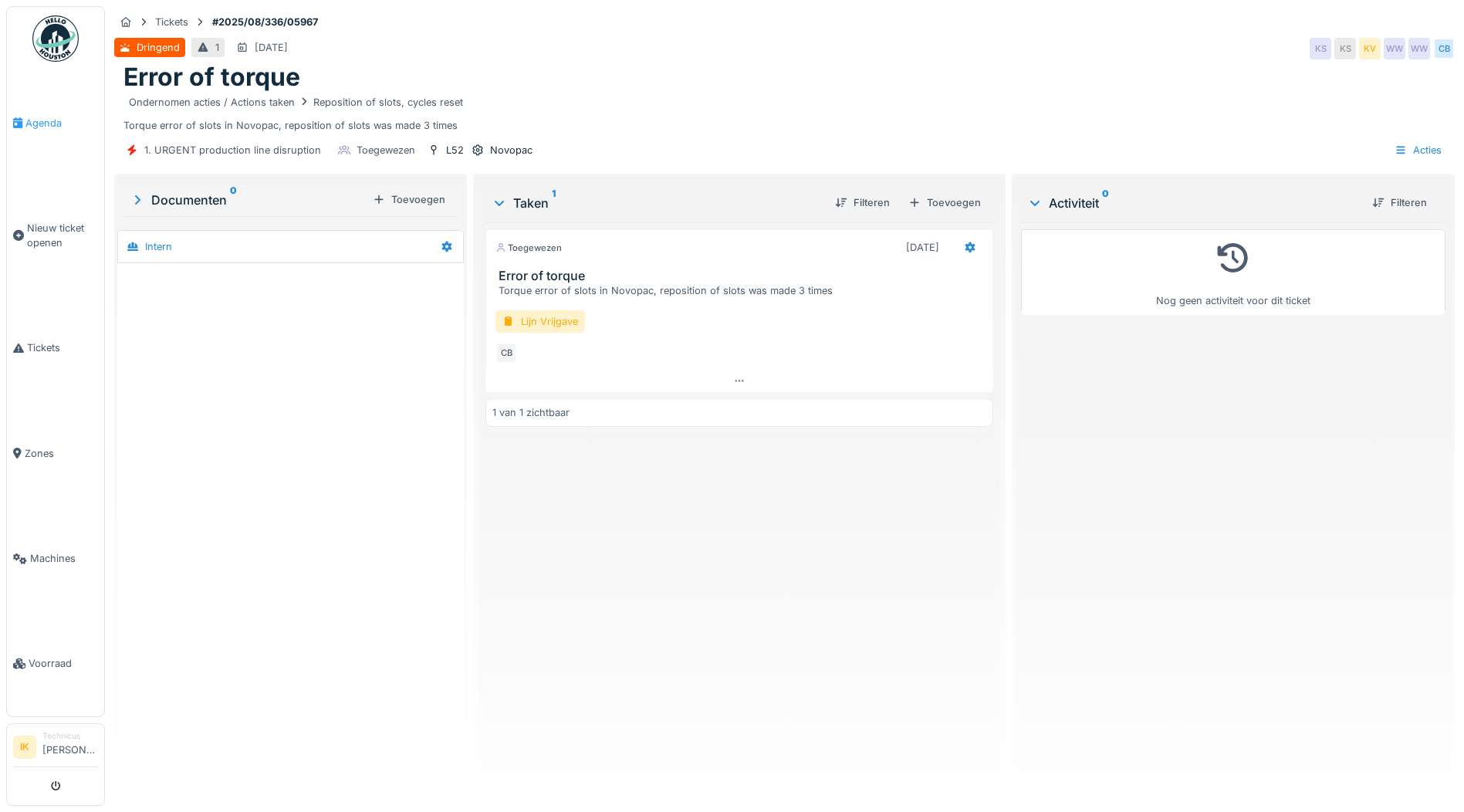
click at [41, 120] on span "Agenda" at bounding box center [62, 123] width 73 height 15
